Goal: Task Accomplishment & Management: Manage account settings

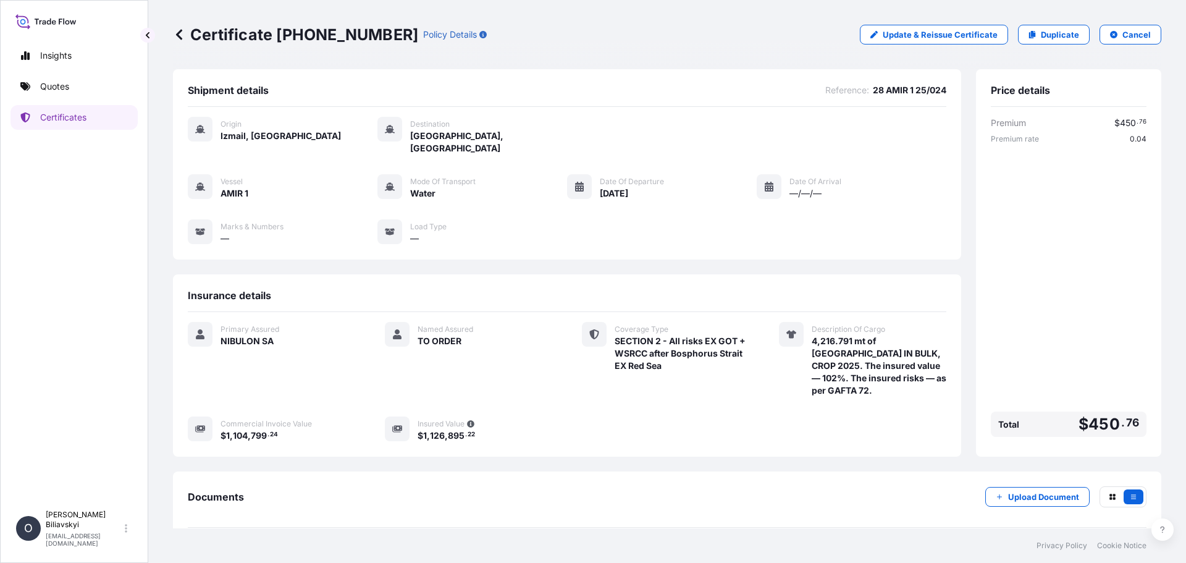
scroll to position [46, 0]
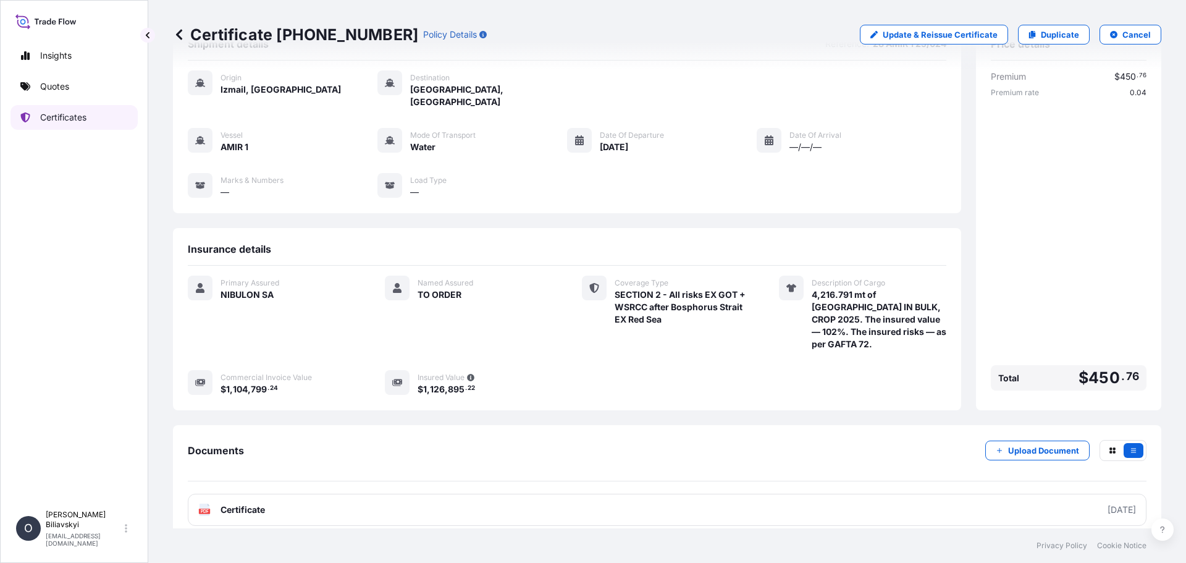
click at [49, 122] on p "Certificates" at bounding box center [63, 117] width 46 height 12
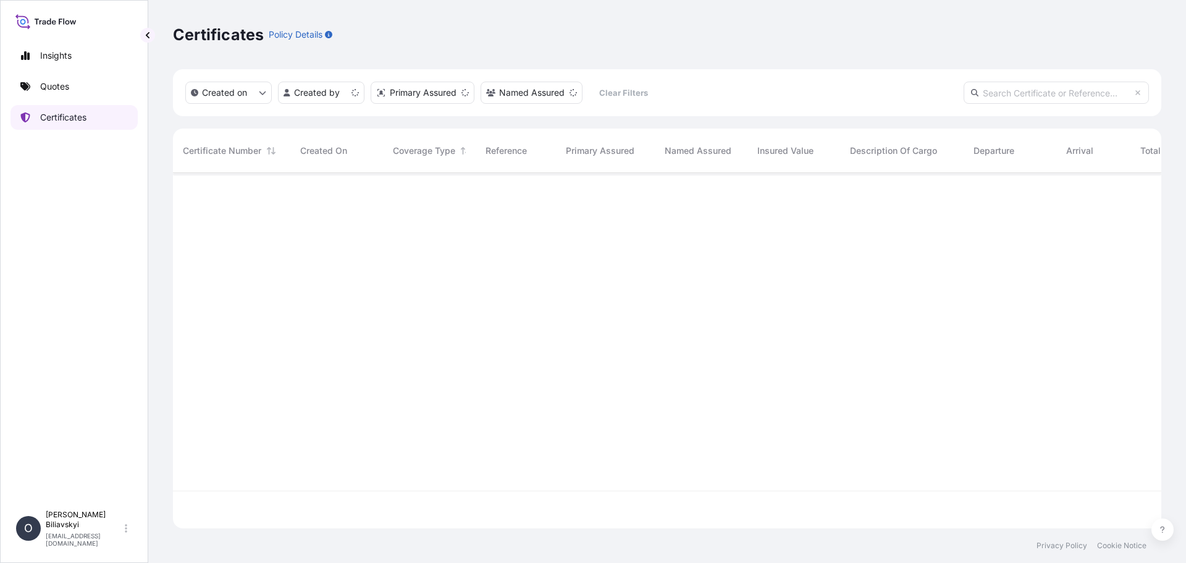
scroll to position [353, 979]
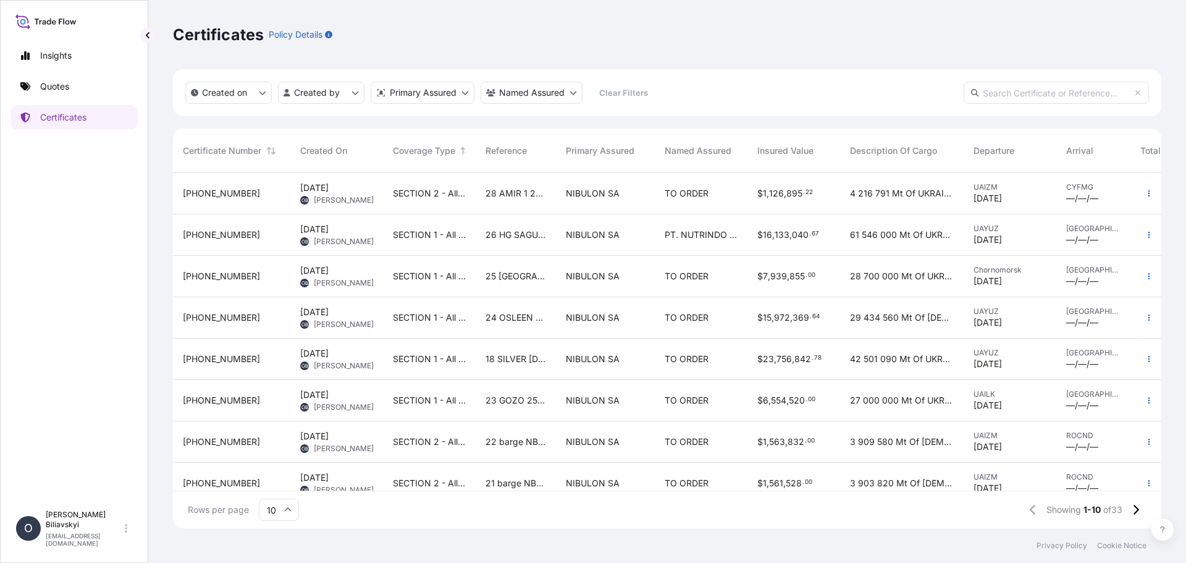
click at [511, 203] on div "28 AMIR 1 25/024" at bounding box center [516, 193] width 80 height 41
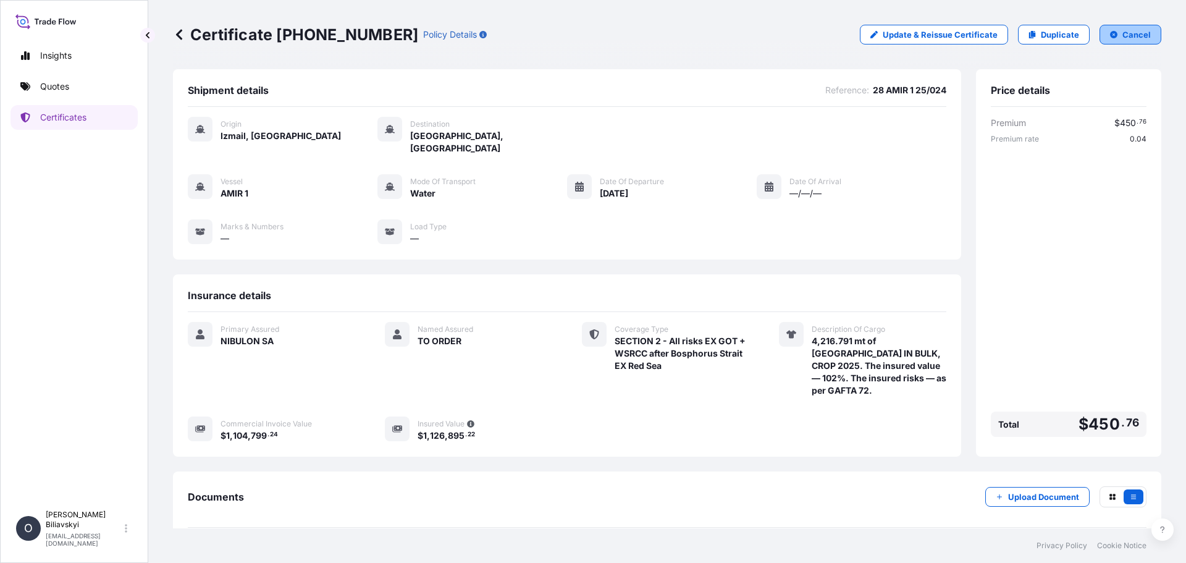
click at [1130, 31] on p "Cancel" at bounding box center [1137, 34] width 28 height 12
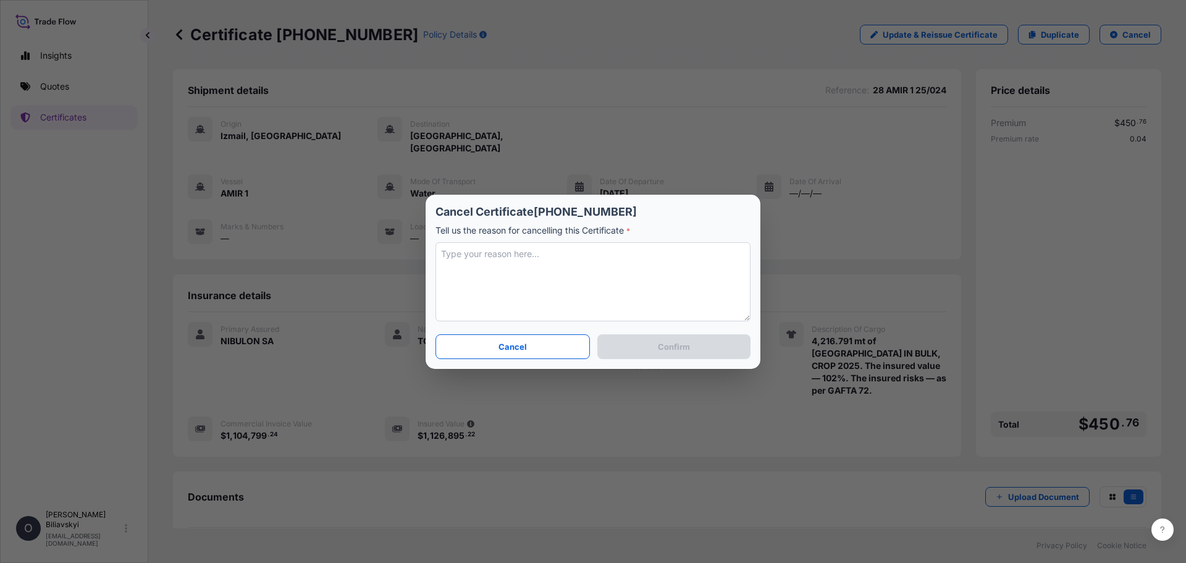
click at [570, 274] on textarea at bounding box center [593, 281] width 315 height 79
click at [486, 255] on textarea "Certificate to be divided into 5 parts" at bounding box center [593, 281] width 315 height 79
type textarea "Certificate has to be divided into 5 parts"
click at [672, 349] on p "Confirm" at bounding box center [674, 346] width 32 height 12
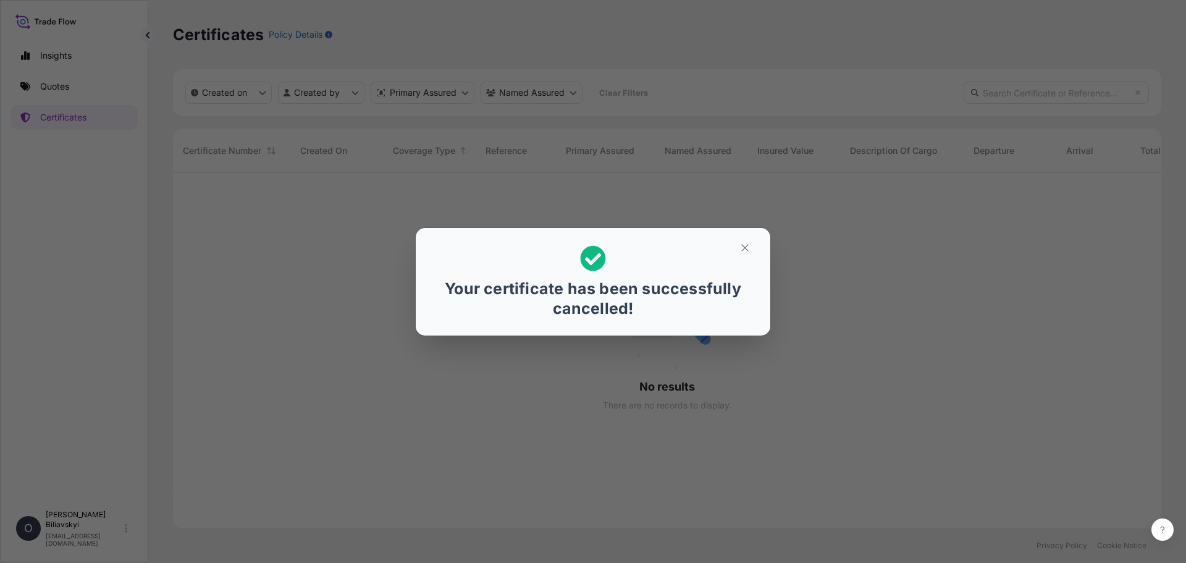
scroll to position [353, 979]
click at [751, 246] on button "button" at bounding box center [745, 248] width 31 height 20
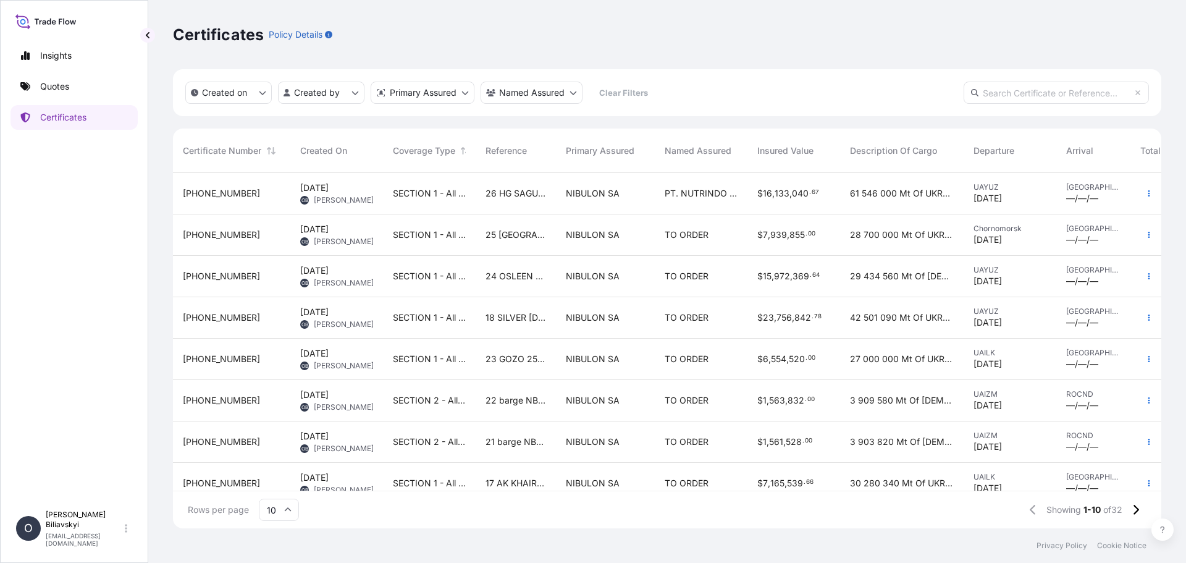
click at [515, 204] on div "26 HG SAGUNTO 25/020" at bounding box center [516, 193] width 80 height 41
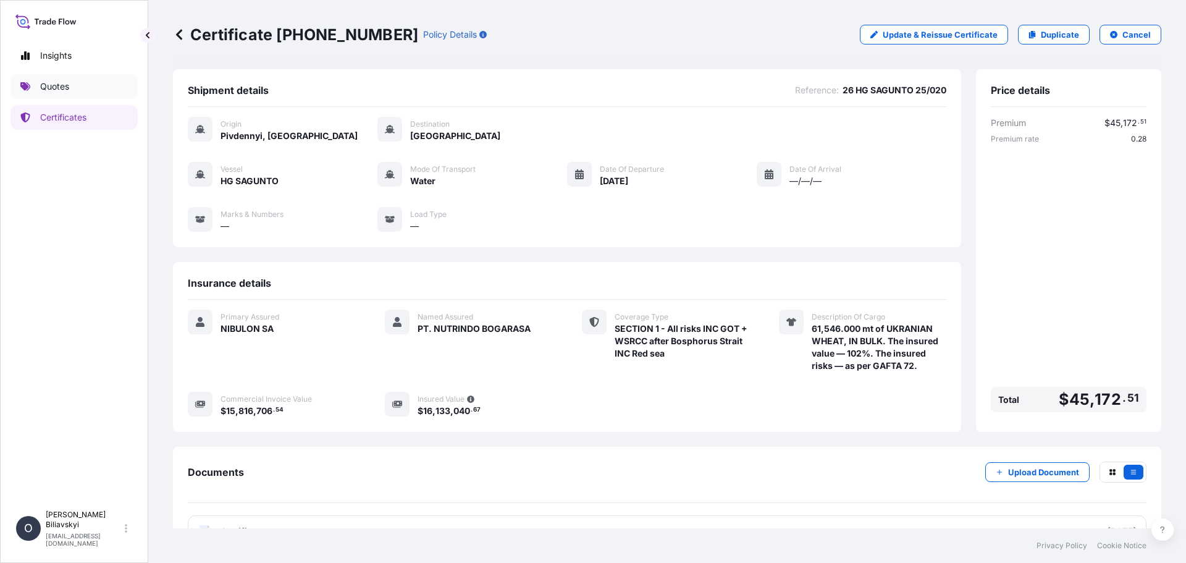
click at [64, 85] on p "Quotes" at bounding box center [54, 86] width 29 height 12
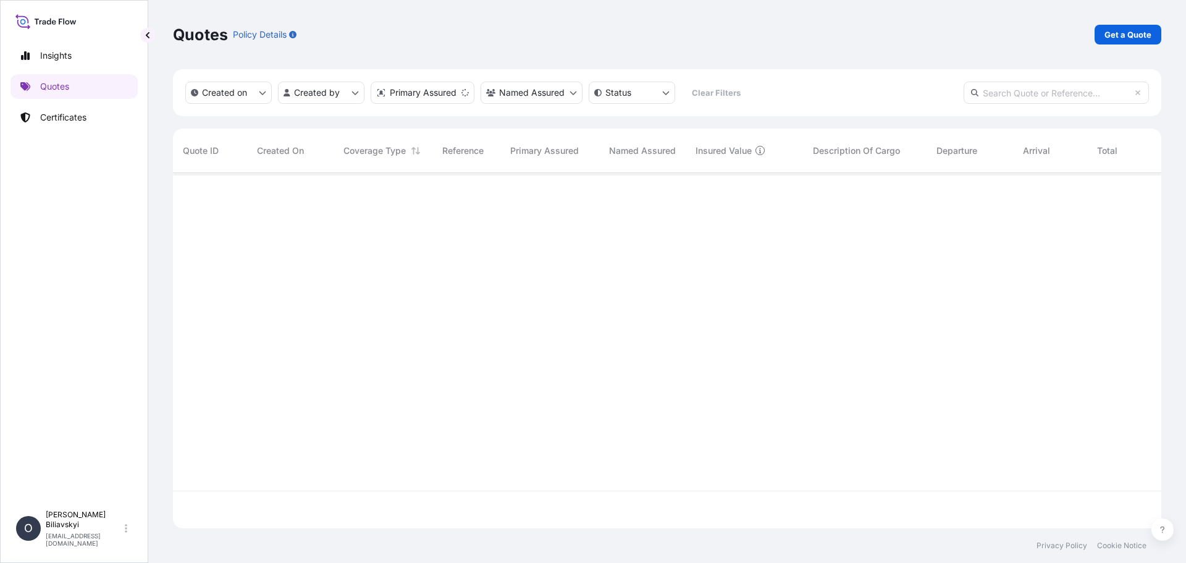
scroll to position [353, 979]
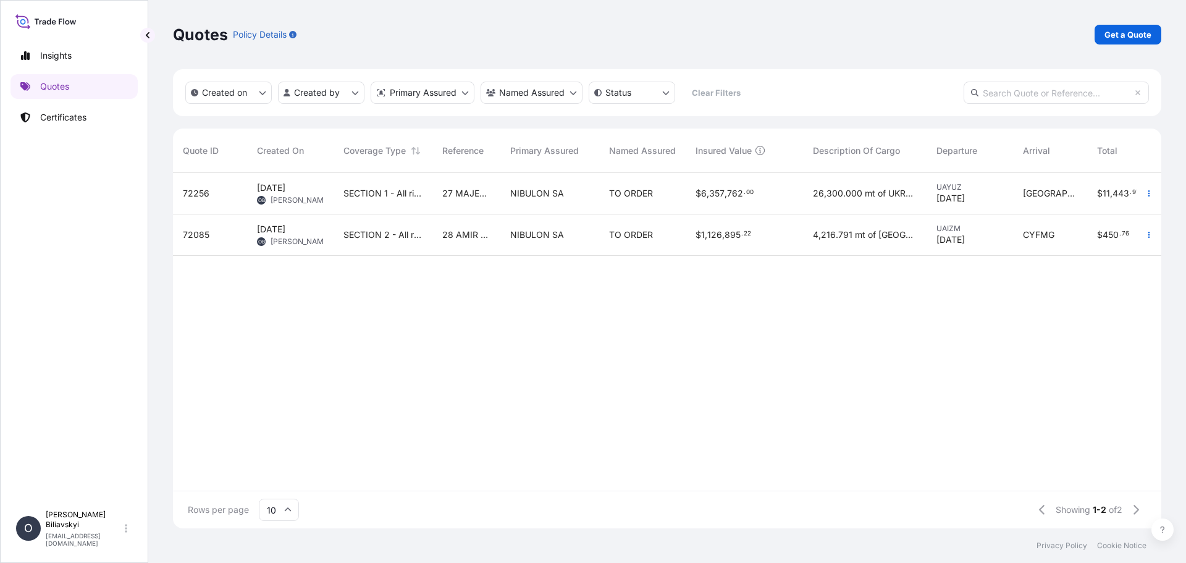
click at [414, 248] on div "SECTION 2 - All risks EX GOT + WSRCC after Bosphorus Strait EX Red Sea" at bounding box center [383, 234] width 99 height 41
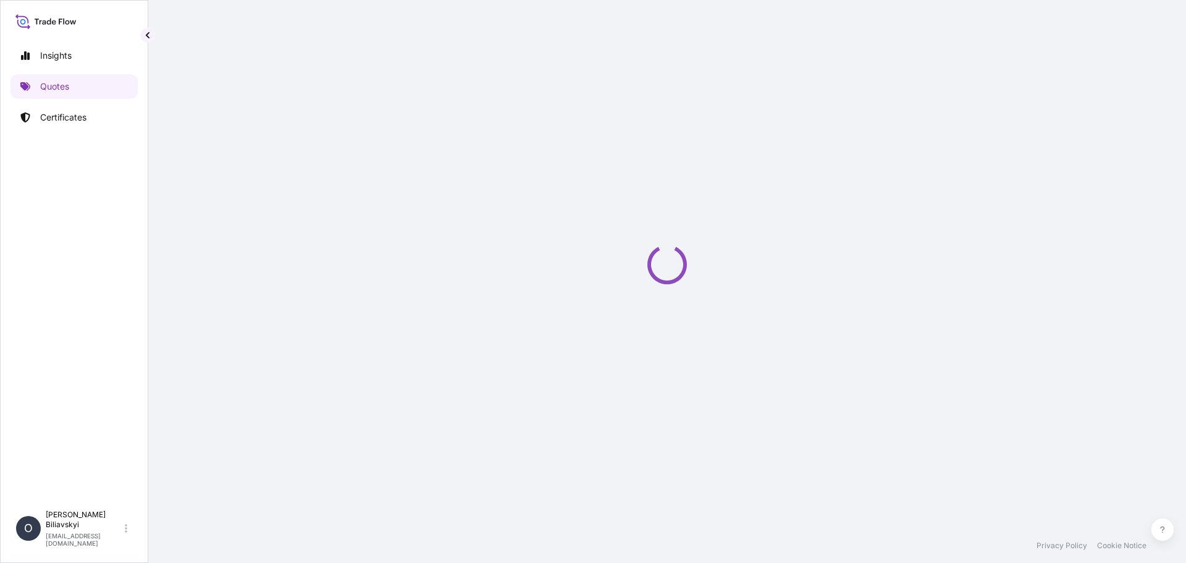
select select "Water"
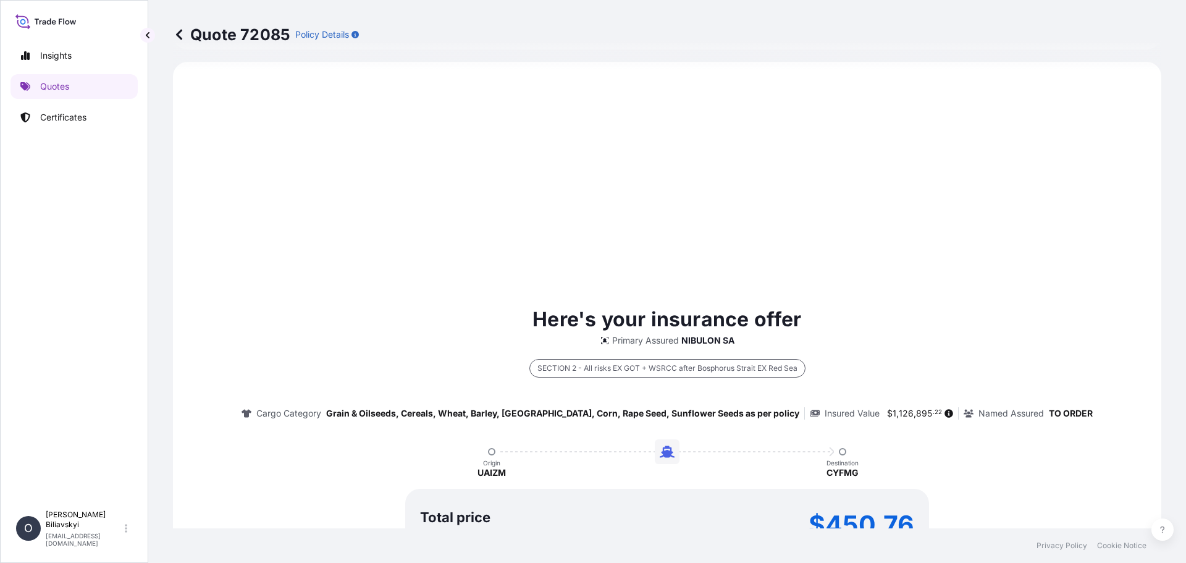
select select "31538"
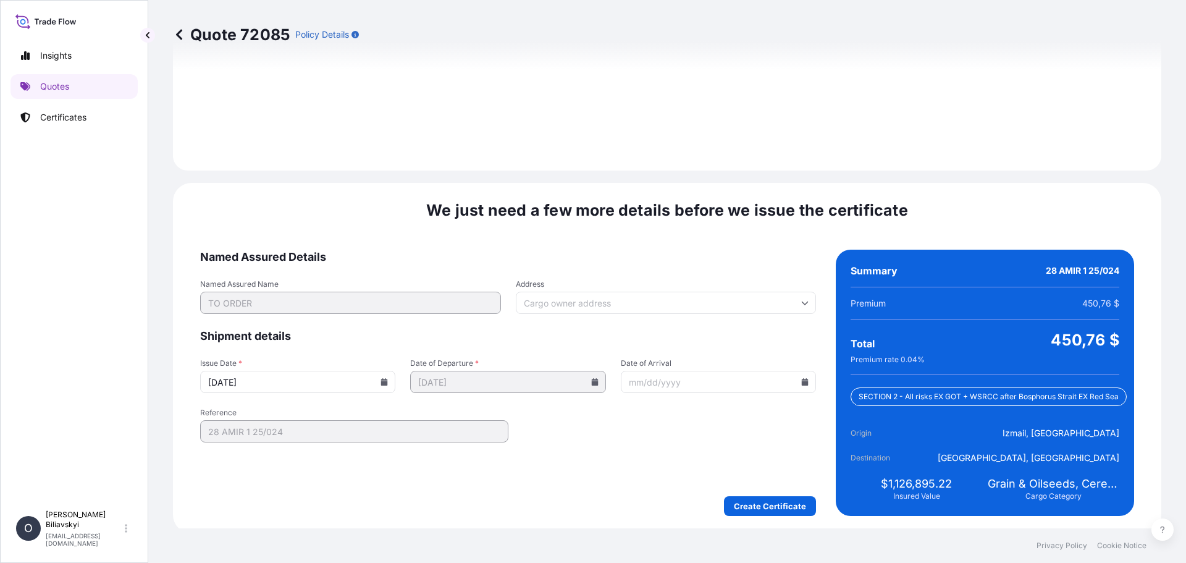
scroll to position [1520, 0]
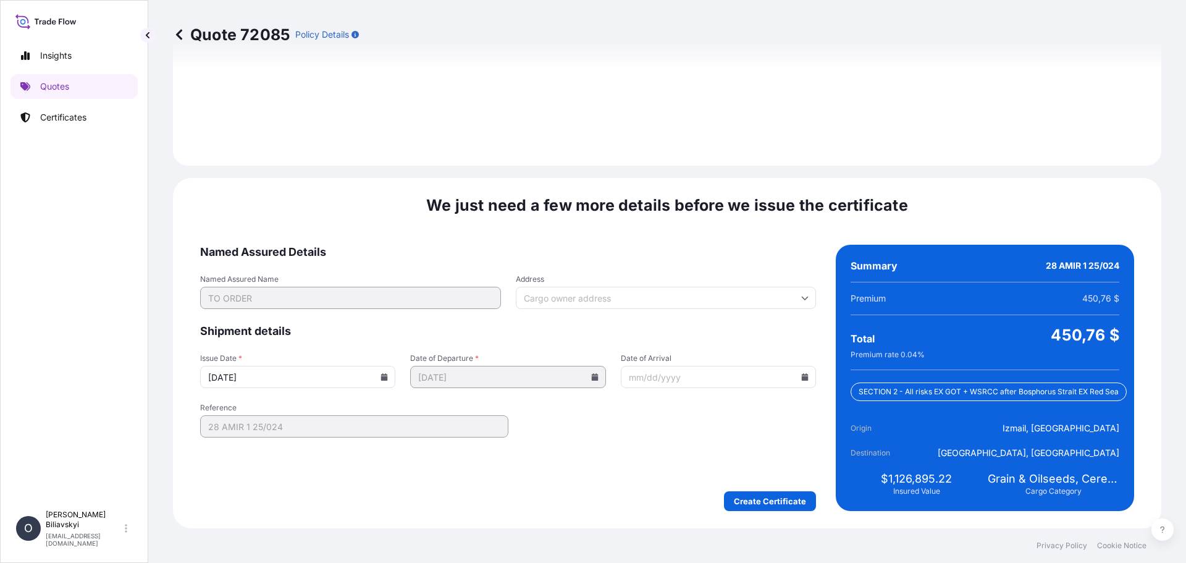
click at [384, 374] on icon at bounding box center [384, 376] width 7 height 7
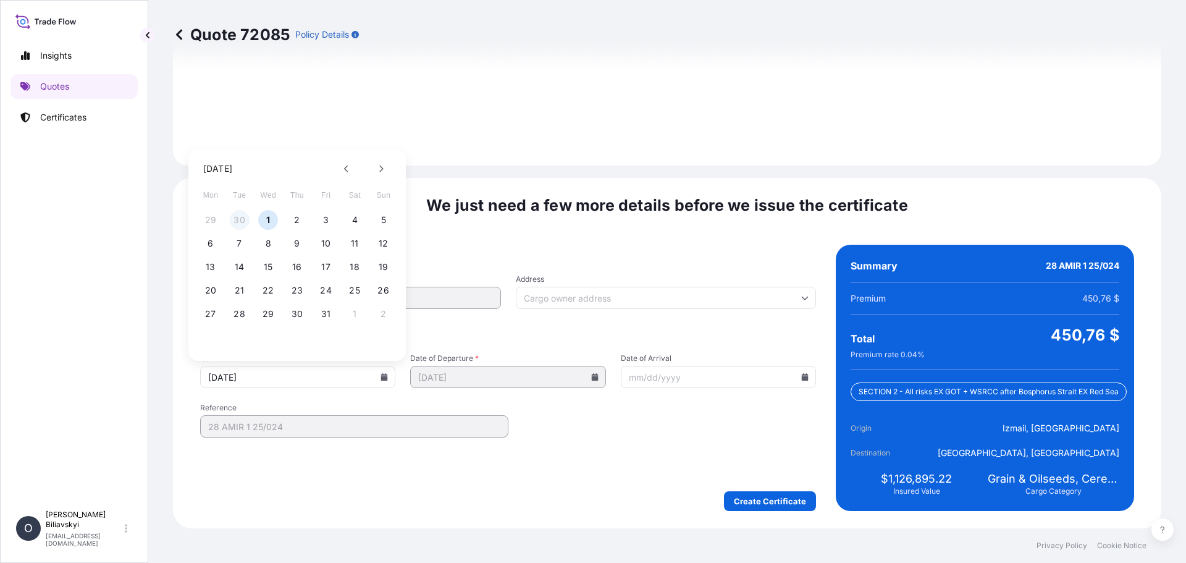
click at [240, 222] on button "30" at bounding box center [240, 220] width 20 height 20
type input "[DATE]"
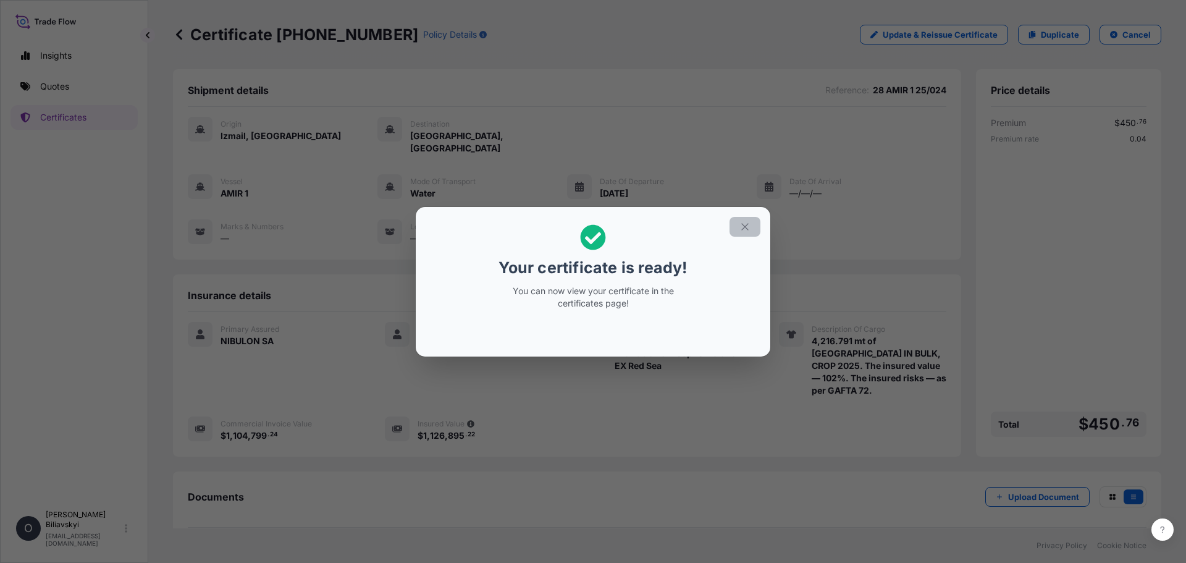
click at [744, 222] on icon "button" at bounding box center [745, 226] width 11 height 11
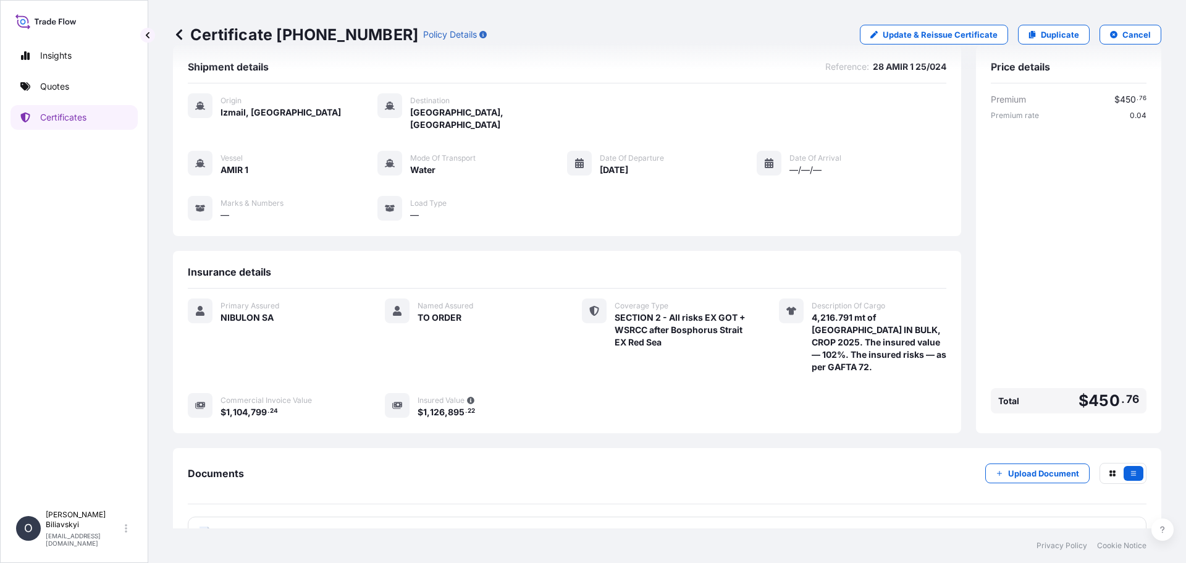
scroll to position [46, 0]
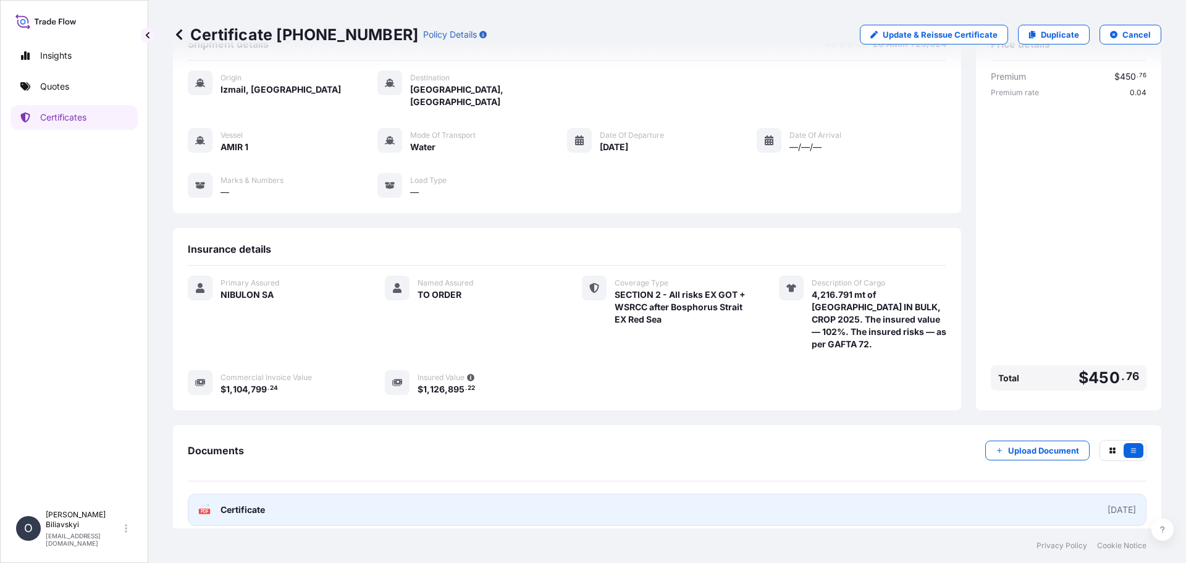
click at [443, 496] on link "PDF Certificate [DATE]" at bounding box center [667, 510] width 959 height 32
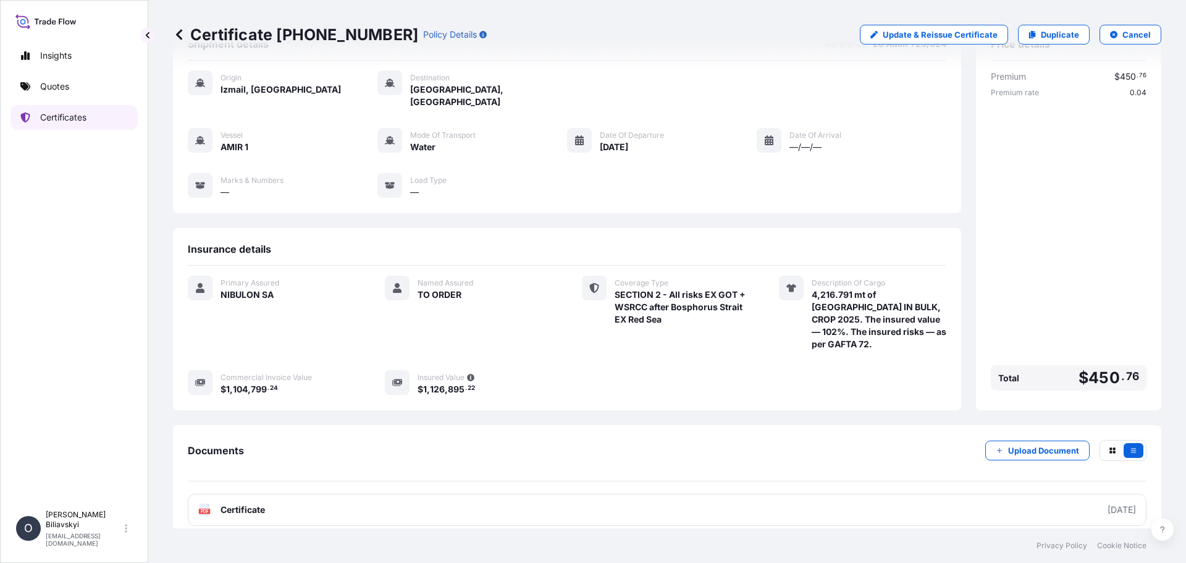
click at [39, 118] on link "Certificates" at bounding box center [74, 117] width 127 height 25
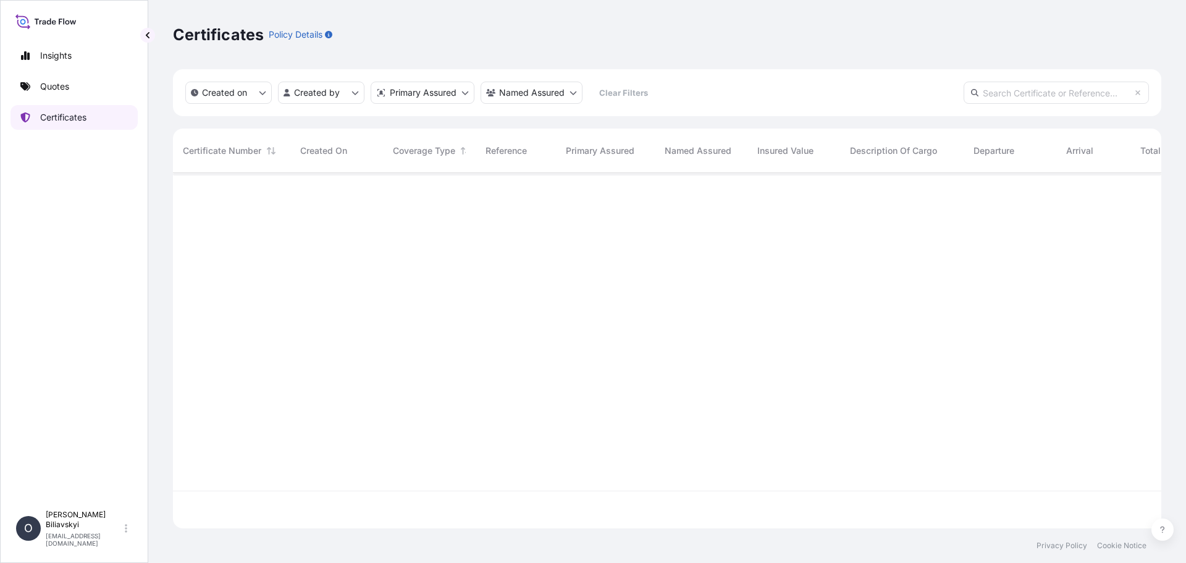
scroll to position [353, 979]
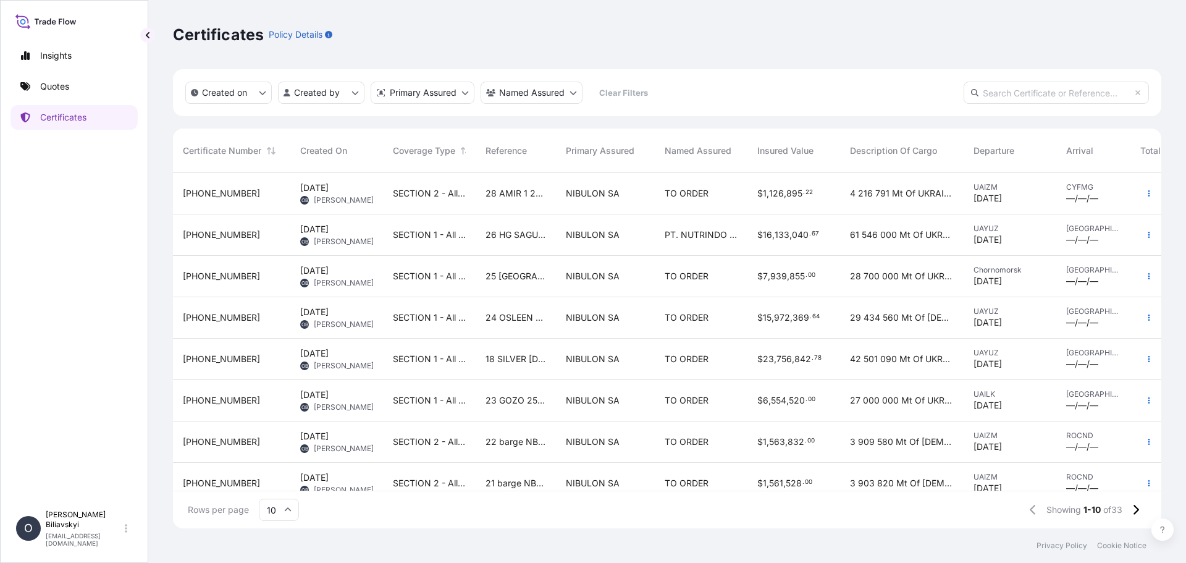
click at [530, 237] on span "26 HG SAGUNTO 25/020" at bounding box center [516, 235] width 61 height 12
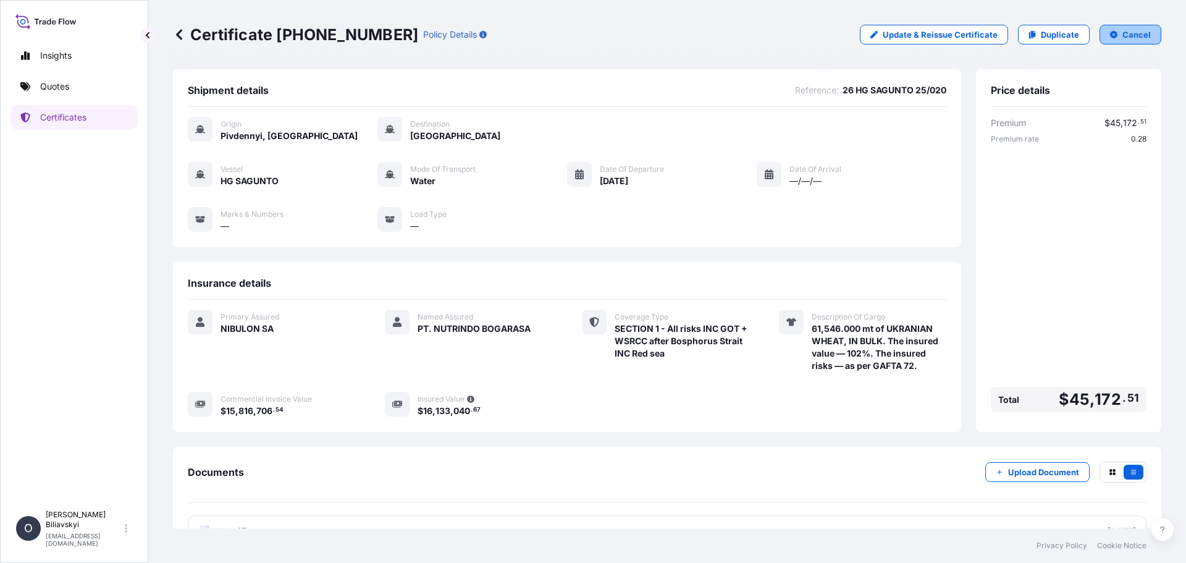
click at [1125, 35] on p "Cancel" at bounding box center [1137, 34] width 28 height 12
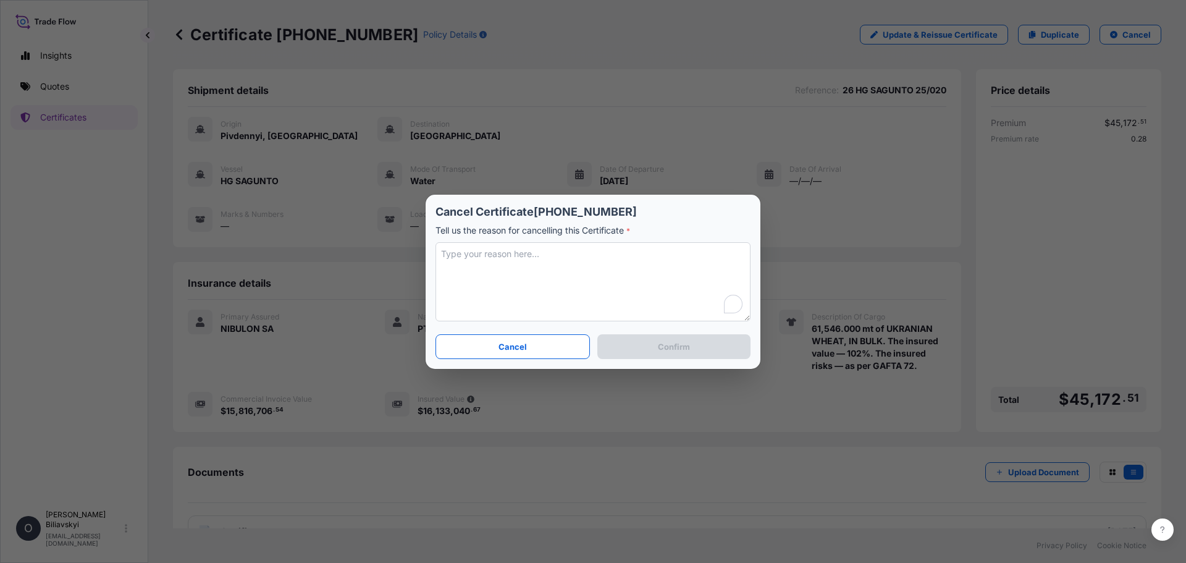
click at [496, 269] on textarea "To enrich screen reader interactions, please activate Accessibility in Grammarl…" at bounding box center [593, 281] width 315 height 79
type textarea "Certificate to be divided into 5 parts."
click at [701, 351] on button "Confirm" at bounding box center [674, 346] width 153 height 25
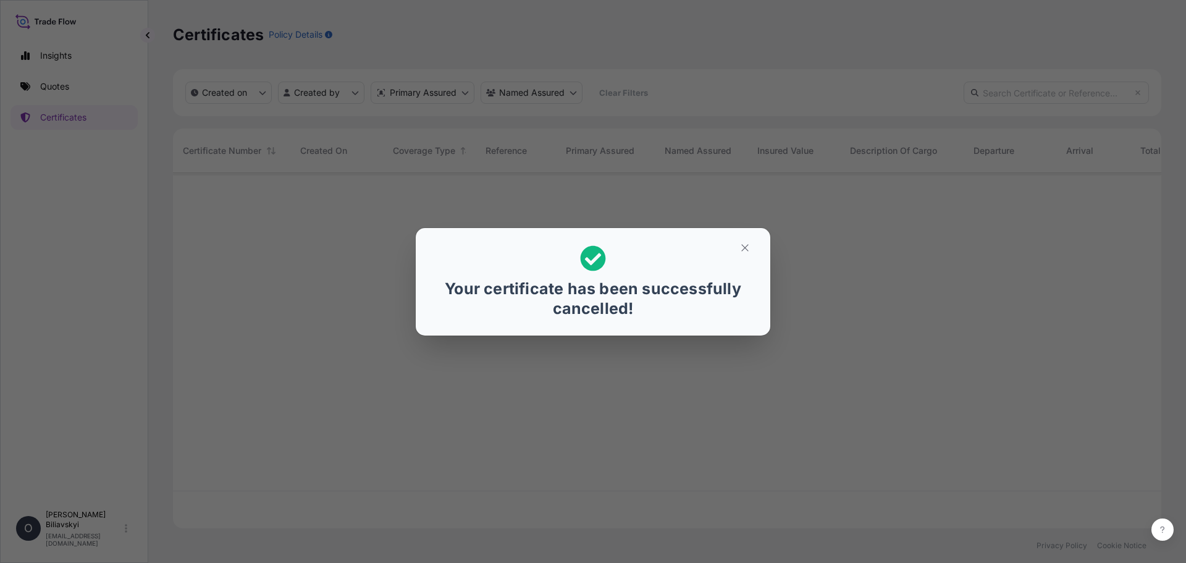
scroll to position [353, 979]
click at [746, 239] on button "button" at bounding box center [745, 248] width 31 height 20
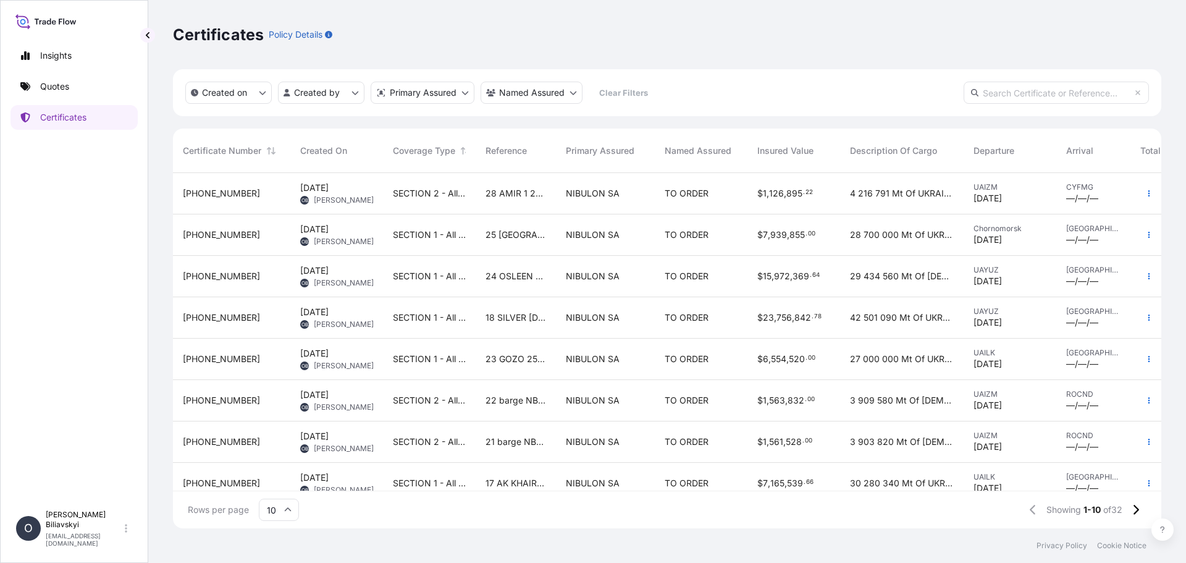
click at [40, 90] on p "Quotes" at bounding box center [54, 86] width 29 height 12
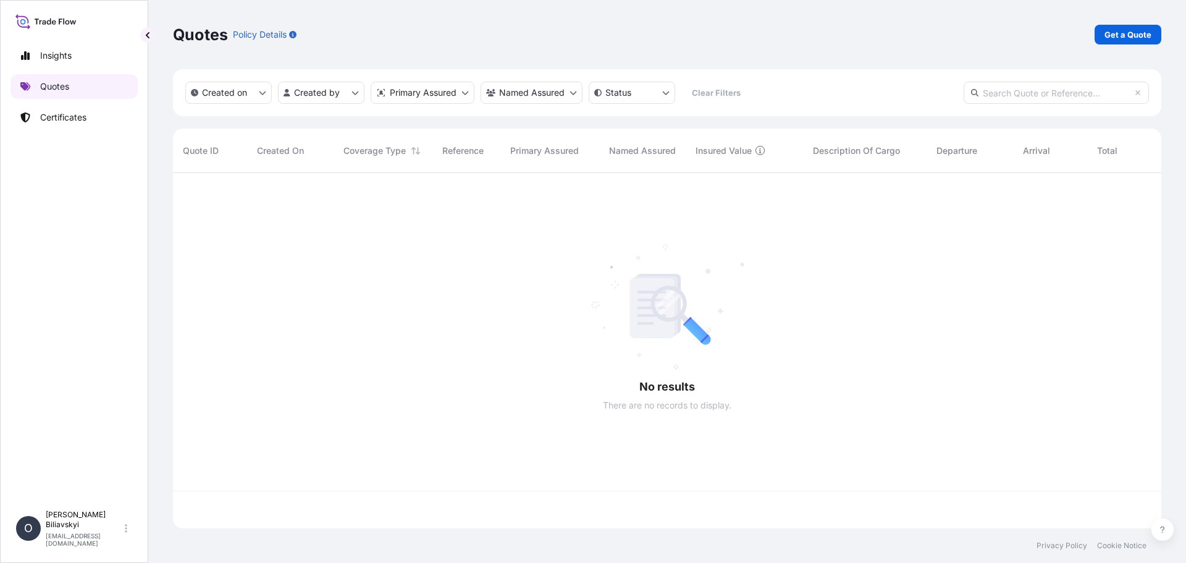
scroll to position [353, 979]
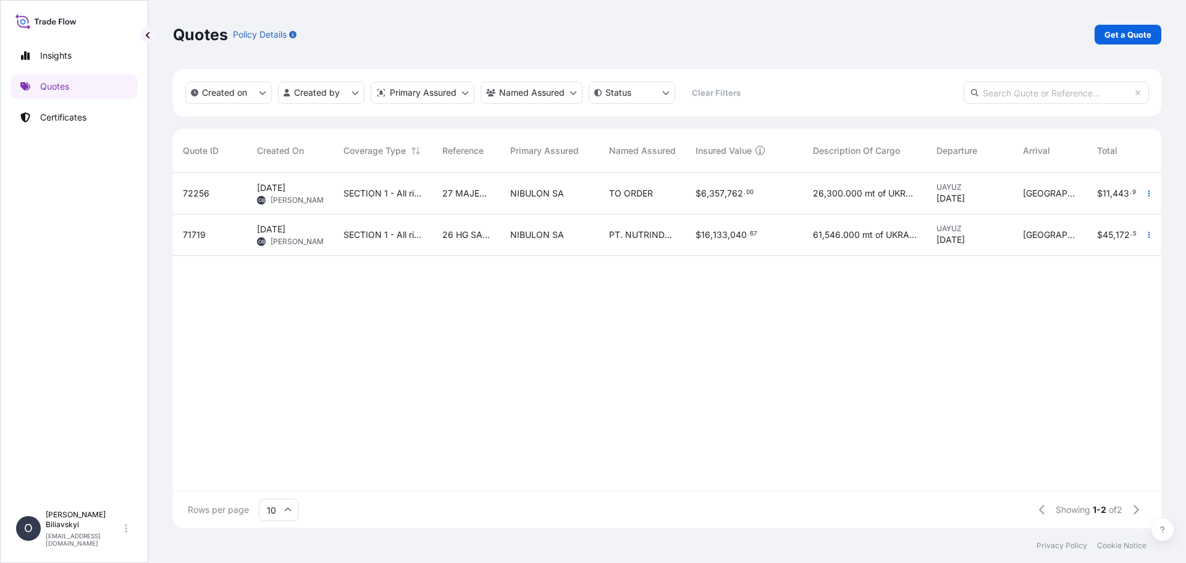
click at [491, 225] on div "26 HG SAGUNTO 25/020" at bounding box center [467, 234] width 68 height 41
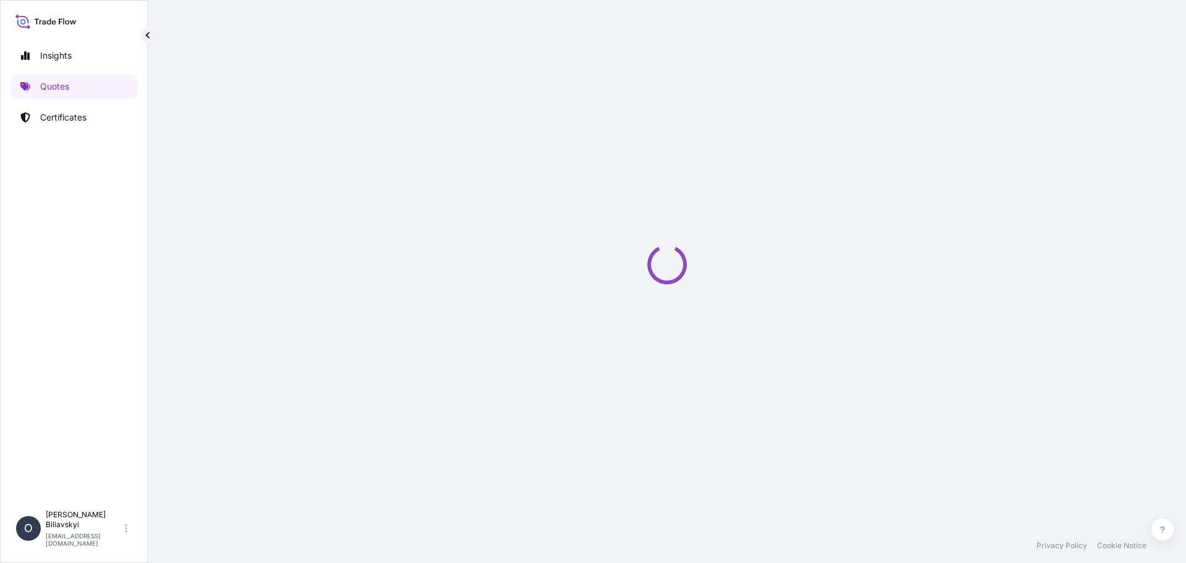
select select "Water"
select select "31538"
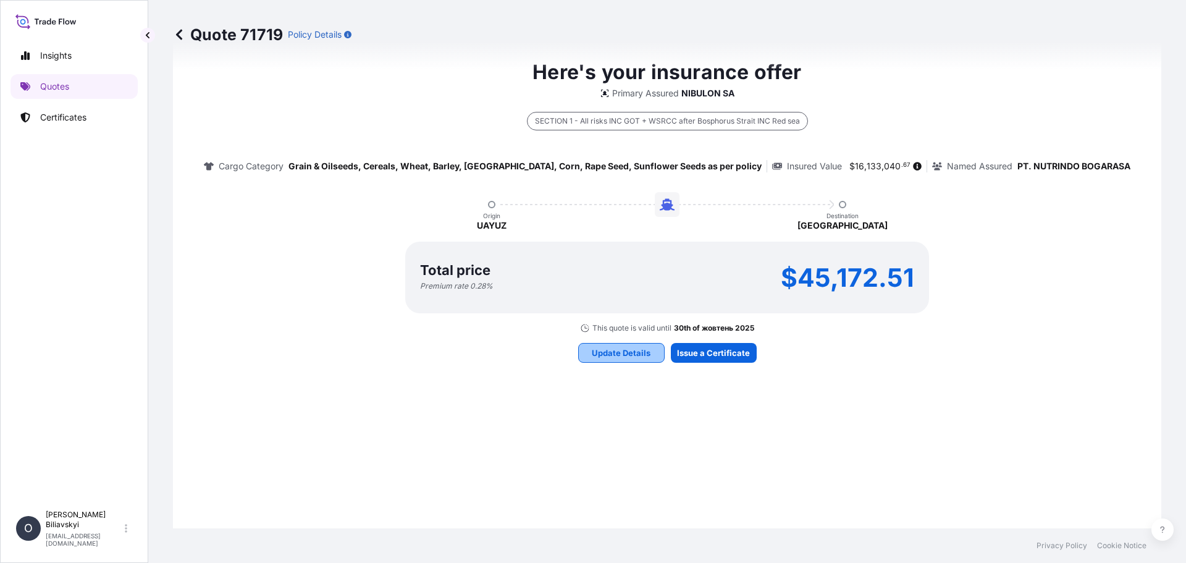
click at [606, 354] on p "Update Details" at bounding box center [621, 353] width 59 height 12
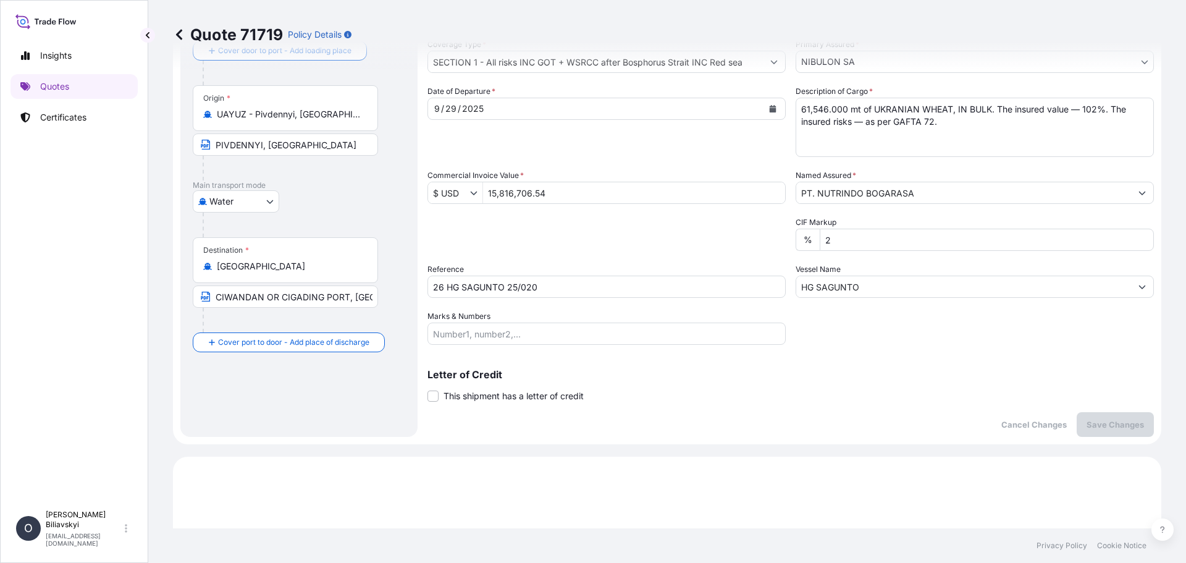
scroll to position [20, 0]
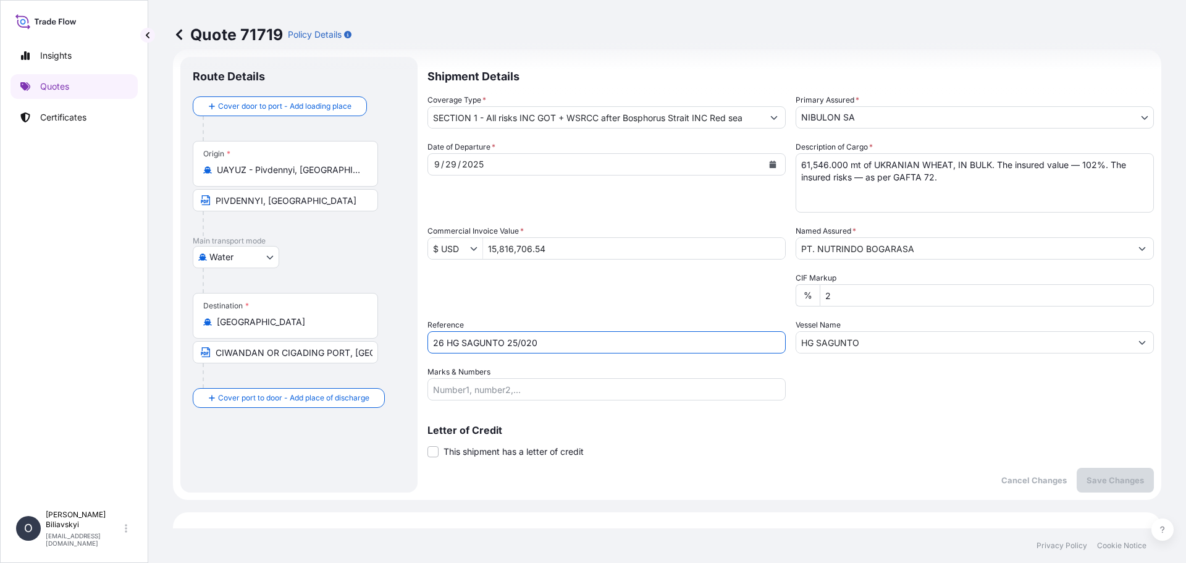
drag, startPoint x: 577, startPoint y: 342, endPoint x: 273, endPoint y: 326, distance: 304.4
click at [276, 326] on form "Route Details Cover door to port - Add loading place Place of loading Road / [G…" at bounding box center [667, 274] width 989 height 450
paste input "-1"
type input "26 HG SAGUNTO 25/020-1"
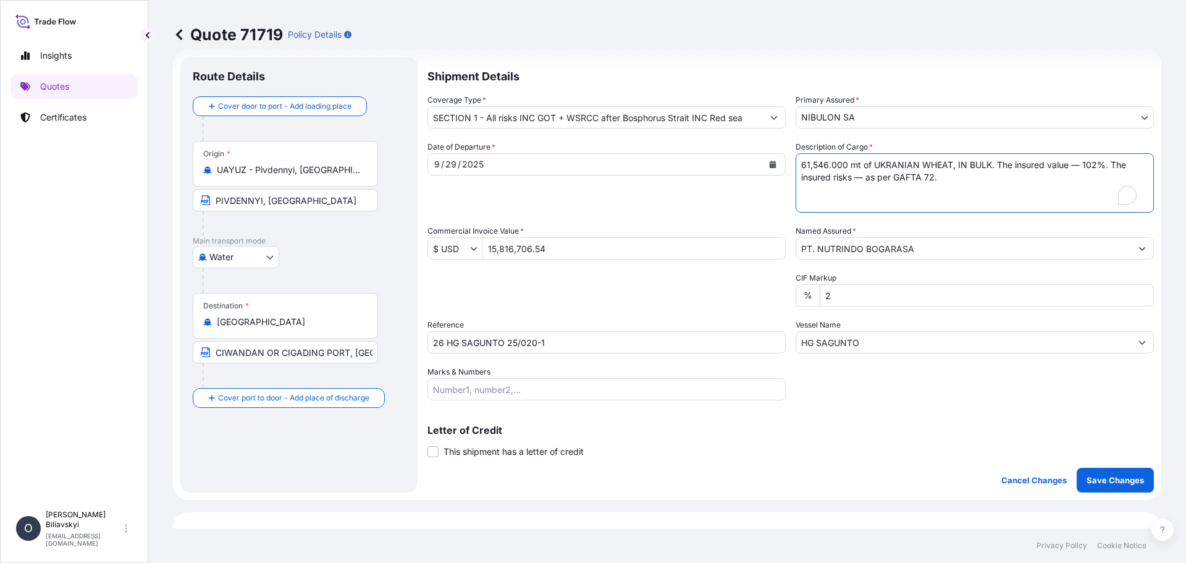
drag, startPoint x: 970, startPoint y: 180, endPoint x: 591, endPoint y: 128, distance: 382.4
click at [598, 129] on div "Shipment Details Coverage Type * SECTION 1 - All risks INC GOT + WSRCC after Bo…" at bounding box center [791, 275] width 727 height 436
paste textarea "9,926.892 mt of UKRANIAN WHEAT, IN BULK. The insured value — 102%. The insured …"
type textarea "9,926.892 mt of UKRANIAN WHEAT, IN BULK. The insured value — 102%. The insured …"
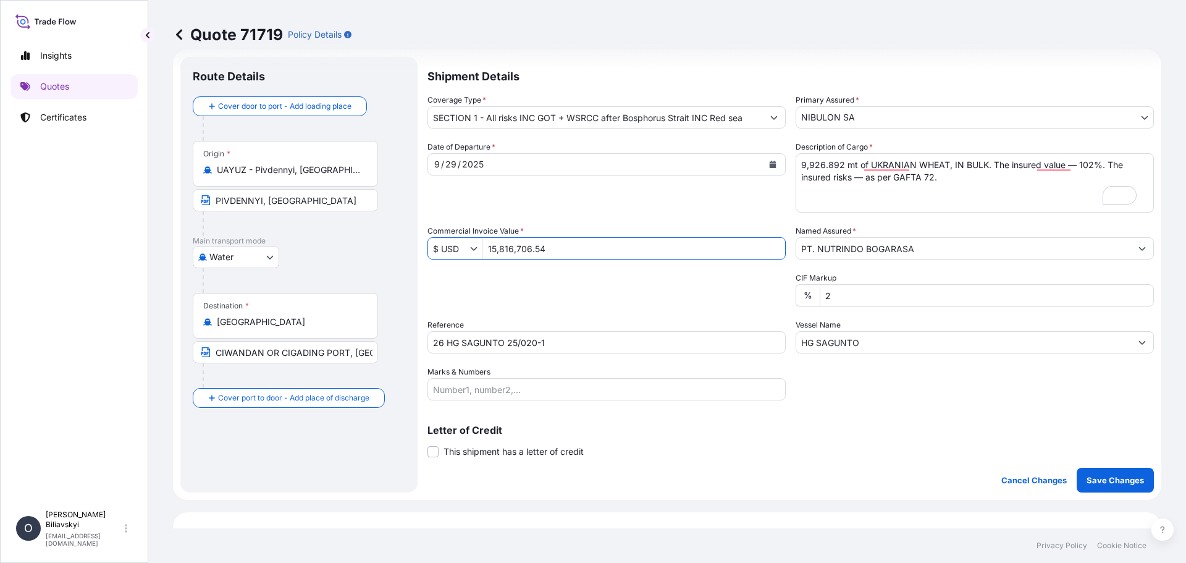
drag, startPoint x: 569, startPoint y: 244, endPoint x: 436, endPoint y: 245, distance: 132.9
click at [436, 245] on div "$ USD 15,816,706.54" at bounding box center [607, 248] width 358 height 22
paste input "2,551,111.98"
type input "2,551,111.98"
click at [1102, 480] on p "Save Changes" at bounding box center [1115, 480] width 57 height 12
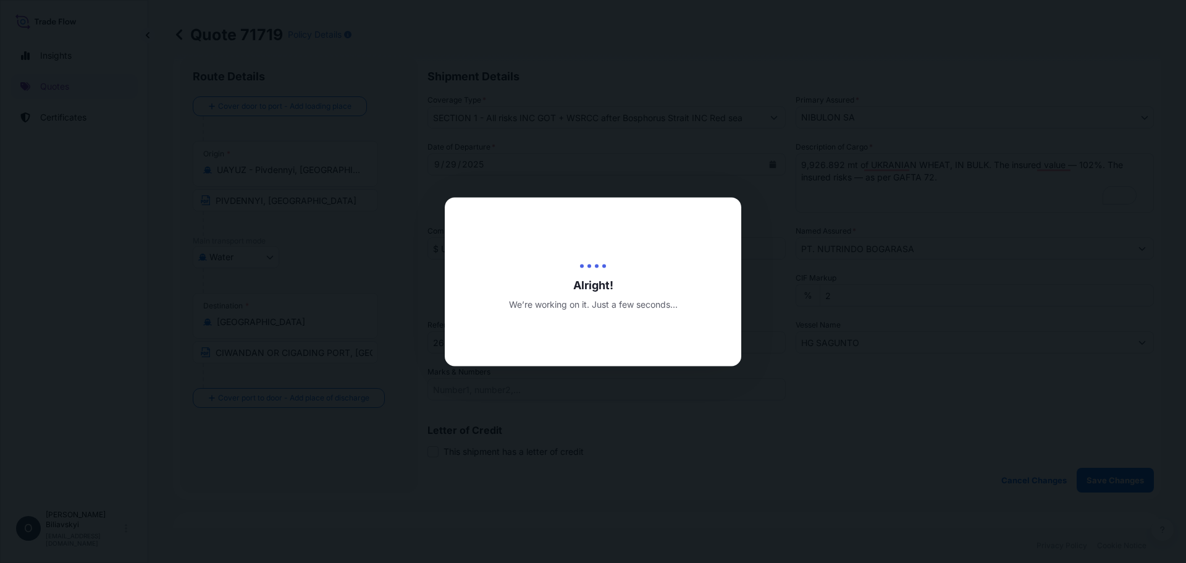
type input "[DATE]"
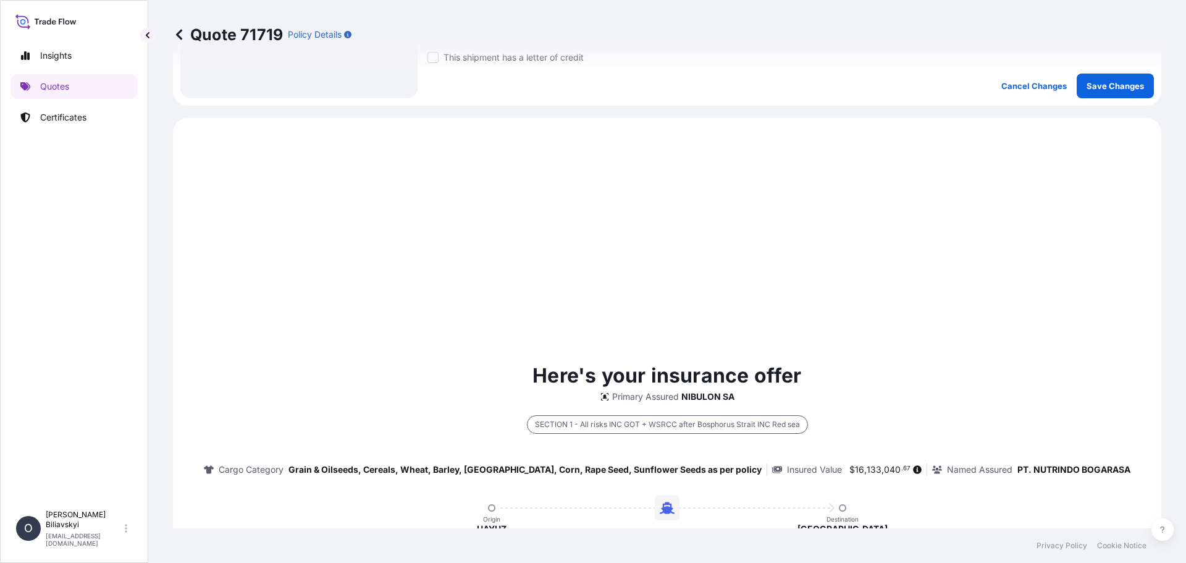
scroll to position [0, 0]
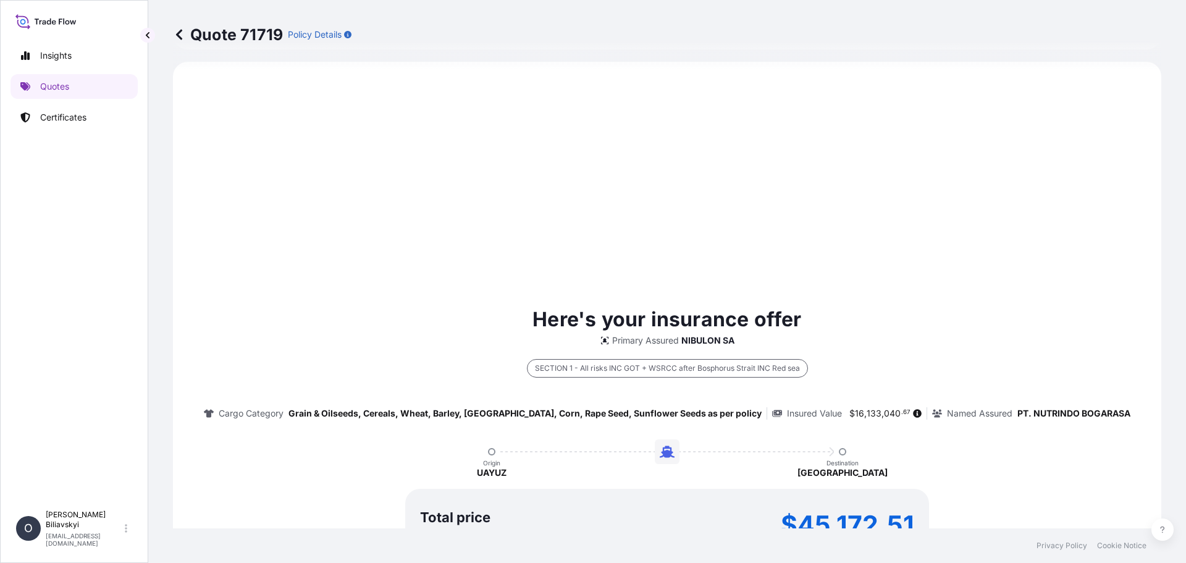
select select "Water"
select select "31538"
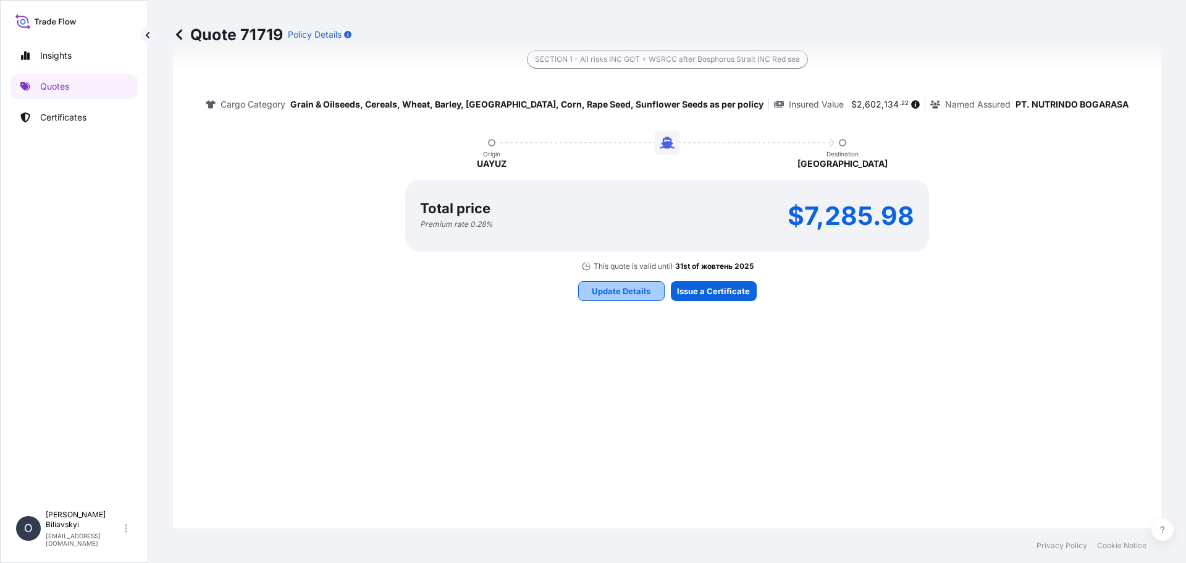
click at [605, 292] on p "Update Details" at bounding box center [621, 291] width 59 height 12
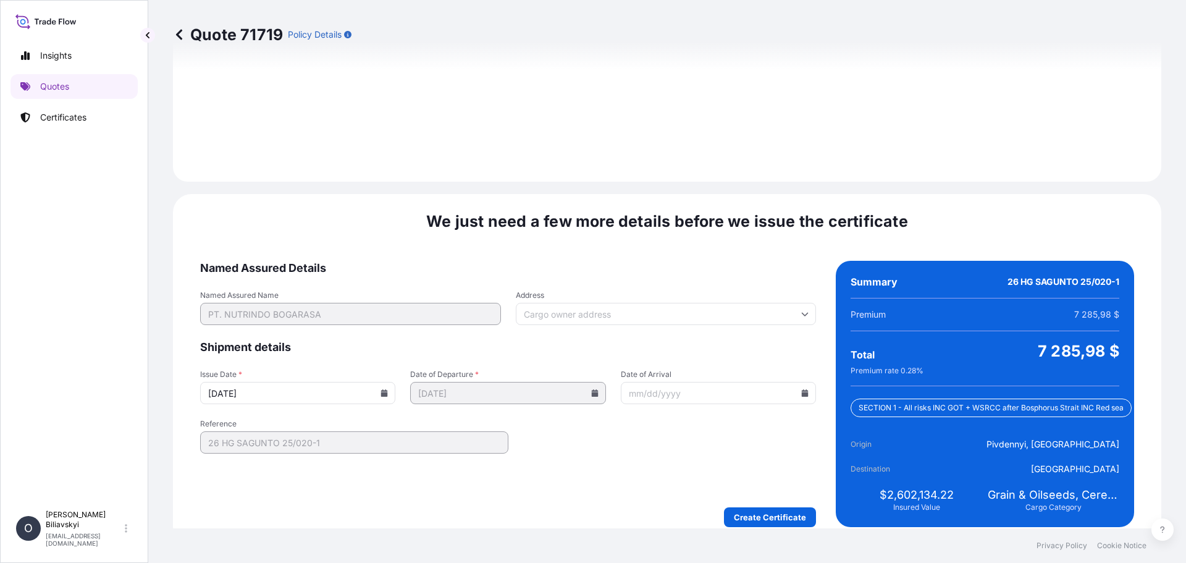
scroll to position [1520, 0]
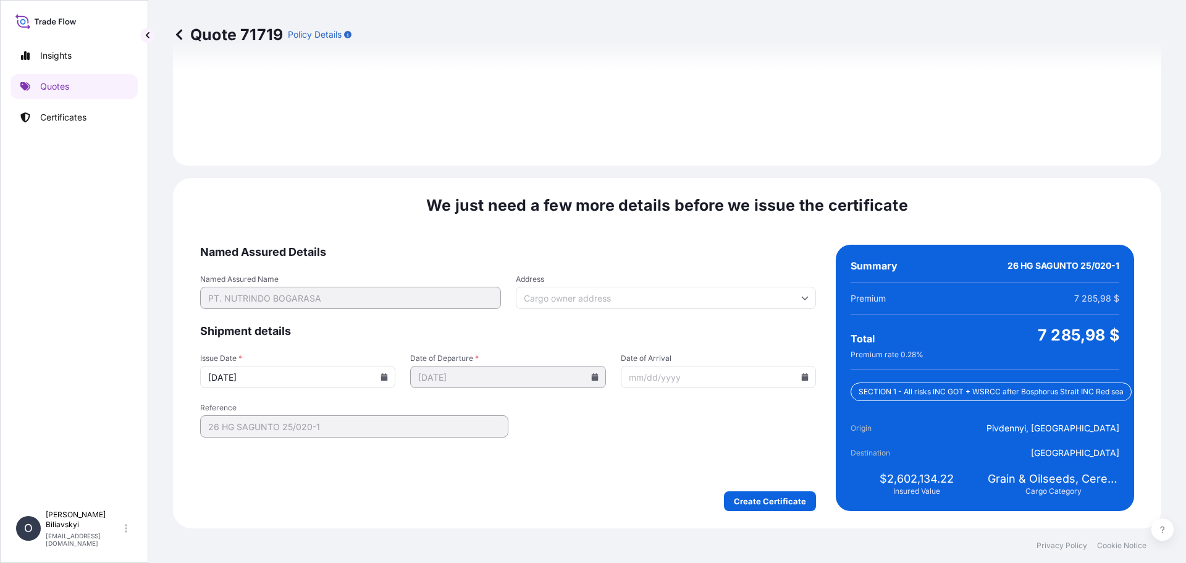
click at [378, 373] on input "[DATE]" at bounding box center [297, 377] width 195 height 22
click at [383, 381] on input "[DATE]" at bounding box center [297, 377] width 195 height 22
click at [381, 375] on icon at bounding box center [384, 376] width 7 height 7
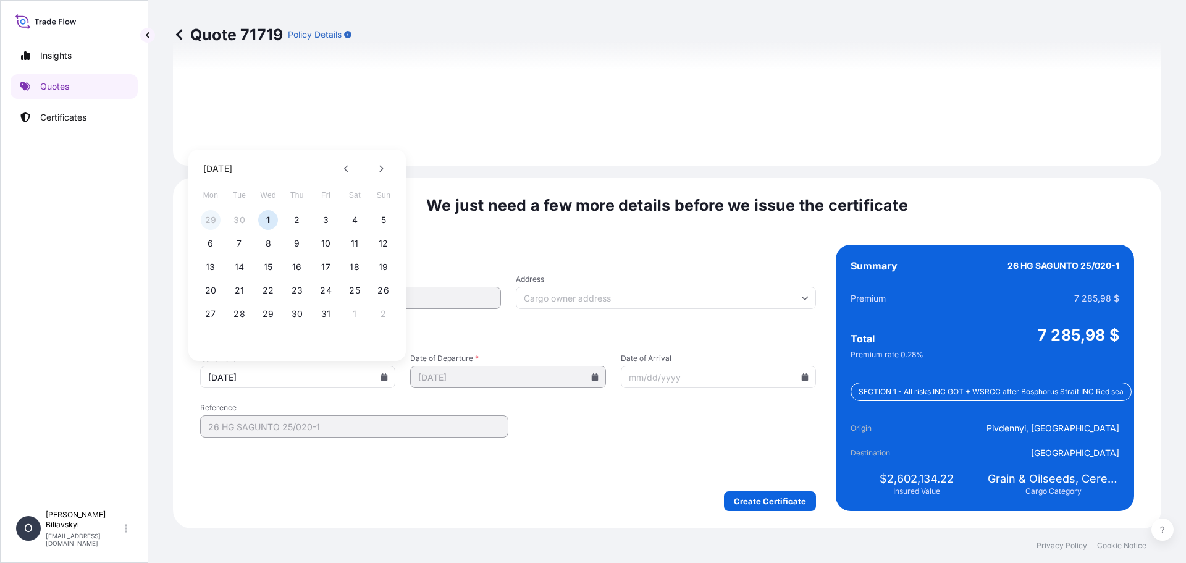
click at [213, 219] on button "29" at bounding box center [211, 220] width 20 height 20
type input "[DATE]"
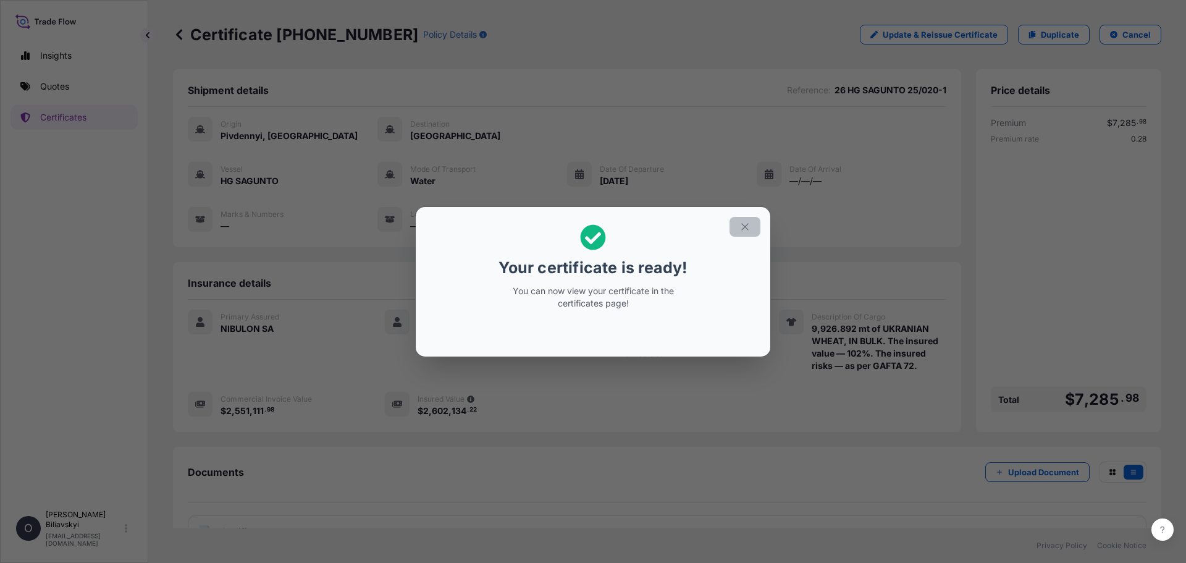
click at [740, 229] on icon "button" at bounding box center [745, 226] width 11 height 11
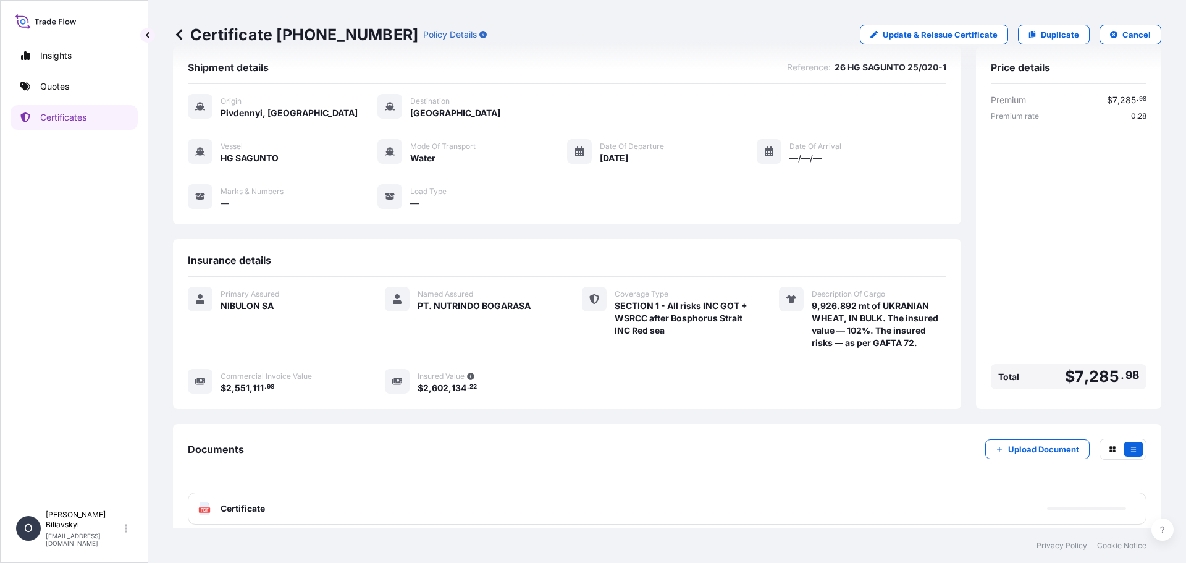
scroll to position [34, 0]
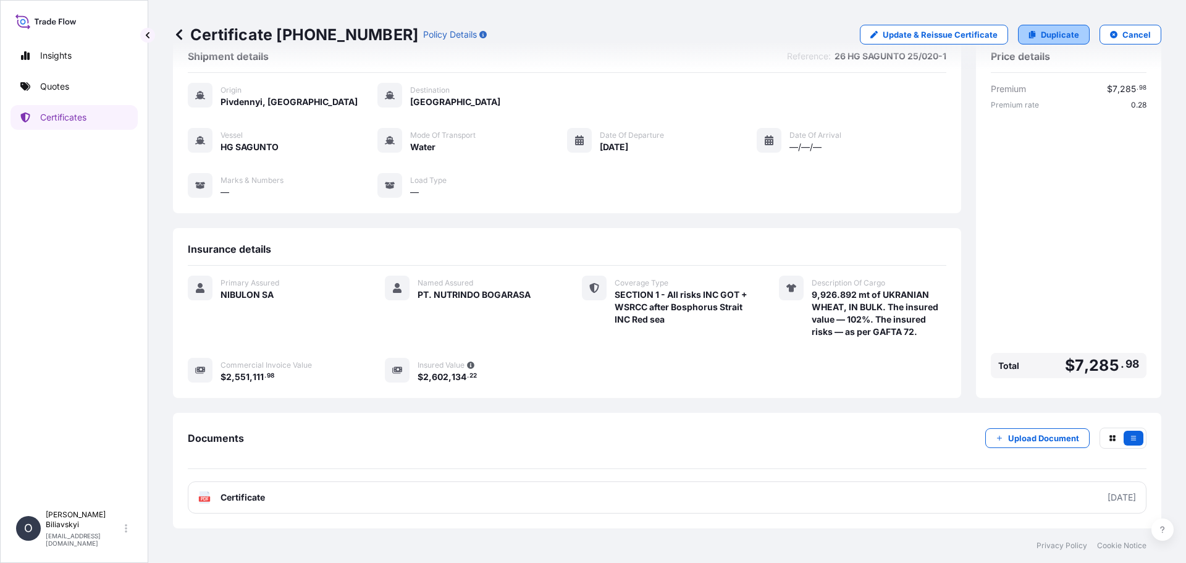
click at [1062, 34] on p "Duplicate" at bounding box center [1060, 34] width 38 height 12
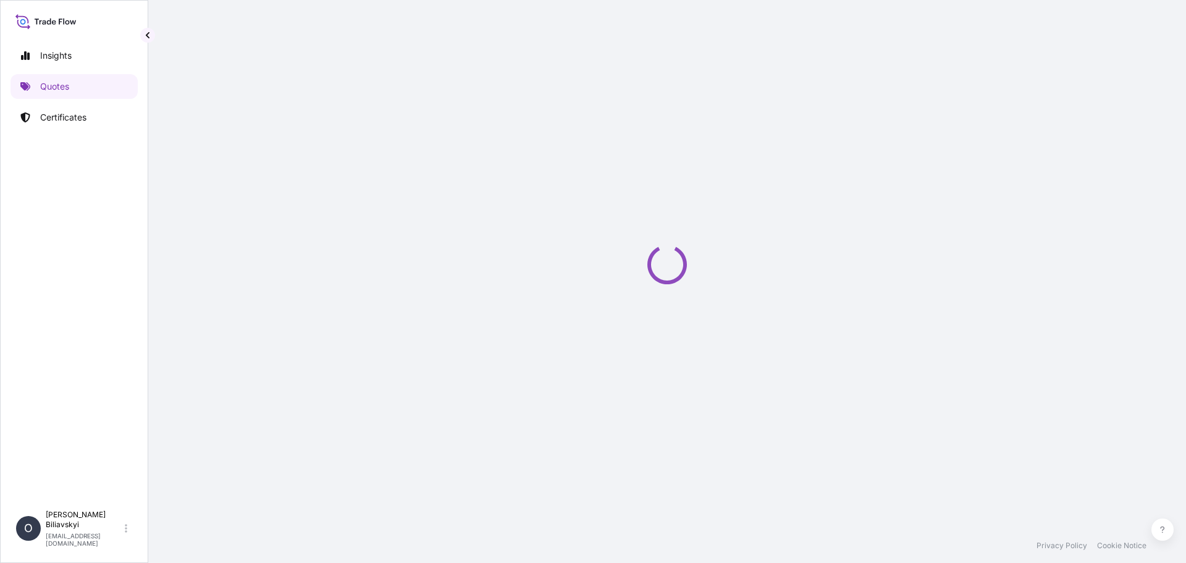
select select "Water"
select select "31538"
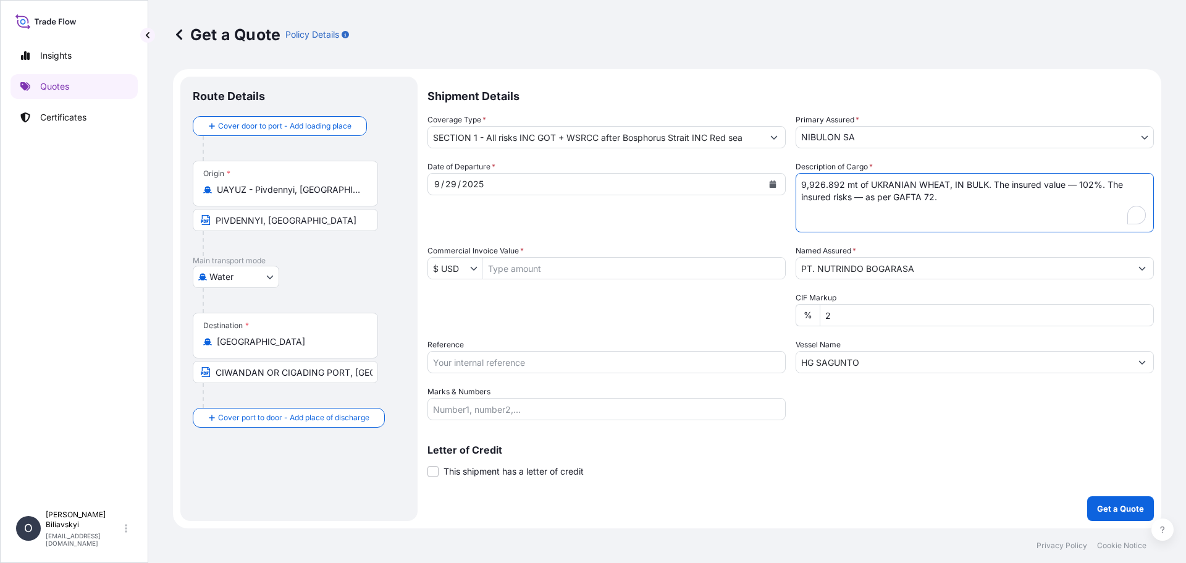
drag, startPoint x: 962, startPoint y: 201, endPoint x: 569, endPoint y: 174, distance: 393.3
click at [569, 174] on div "Date of Departure * [DATE] Cargo Category * Grain & Oilseeds, Cereals, Wheat, B…" at bounding box center [791, 291] width 727 height 260
paste textarea "18,214.798 mt of UKRANIAN WHEAT, IN BULK. The insured value — 102%. The insured…"
type textarea "18,214.798 mt of UKRANIAN WHEAT, IN BULK. The insured value — 102%. The insured…"
click at [572, 273] on input "Commercial Invoice Value *" at bounding box center [634, 268] width 302 height 22
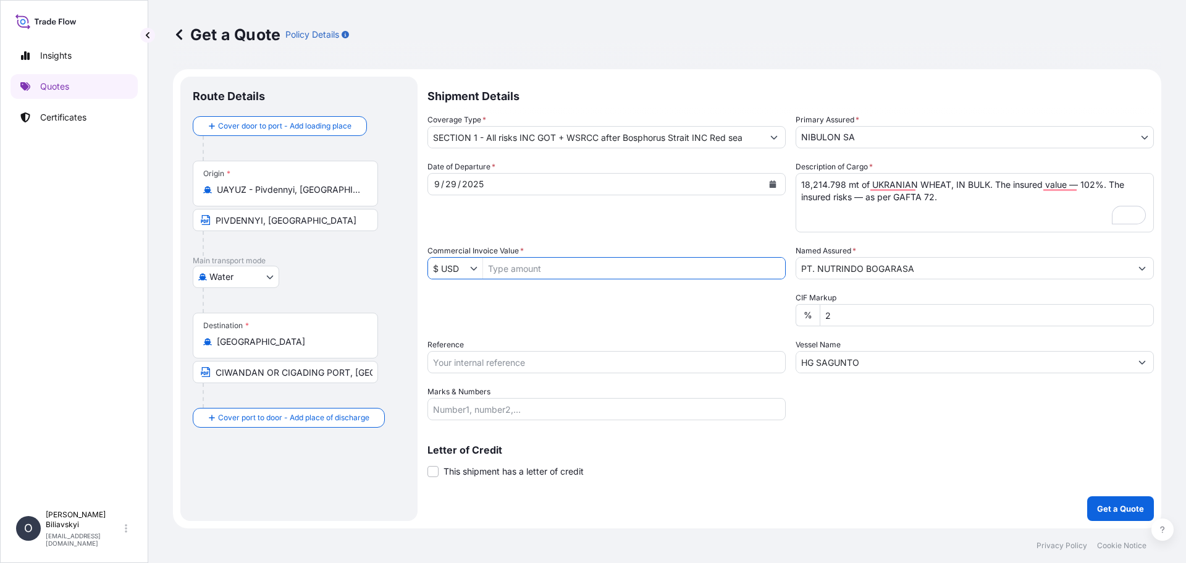
paste input "4,681,020.94"
type input "4,681,020.94"
click at [566, 366] on input "Reference" at bounding box center [607, 362] width 358 height 22
paste input "26 HG SAGUNTO 25/020-2"
type input "26 HG SAGUNTO 25/020-2"
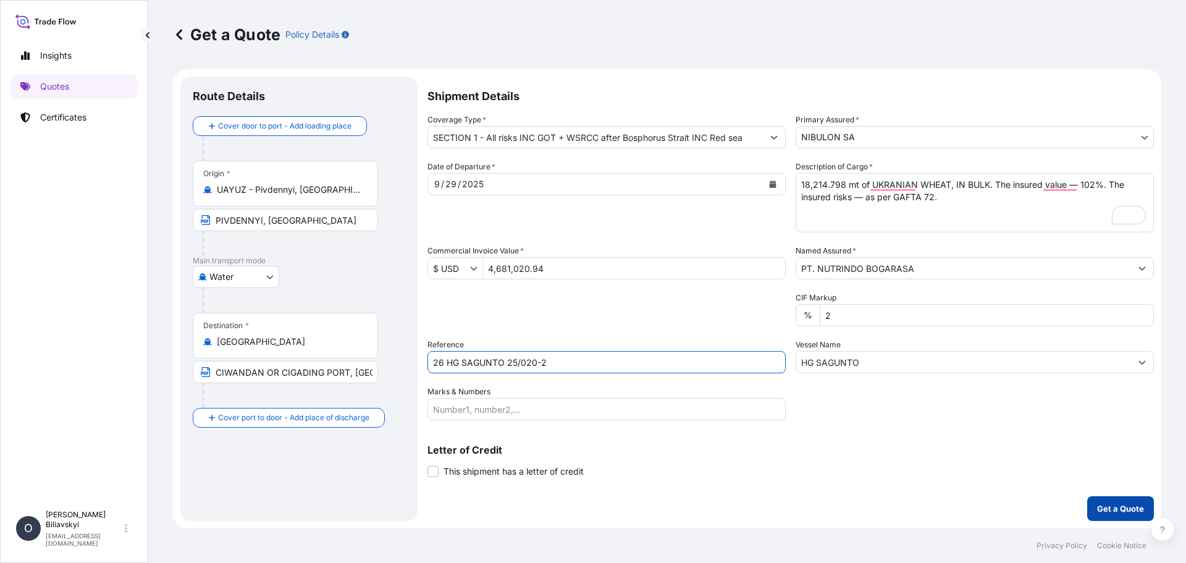
click at [1119, 505] on p "Get a Quote" at bounding box center [1120, 508] width 47 height 12
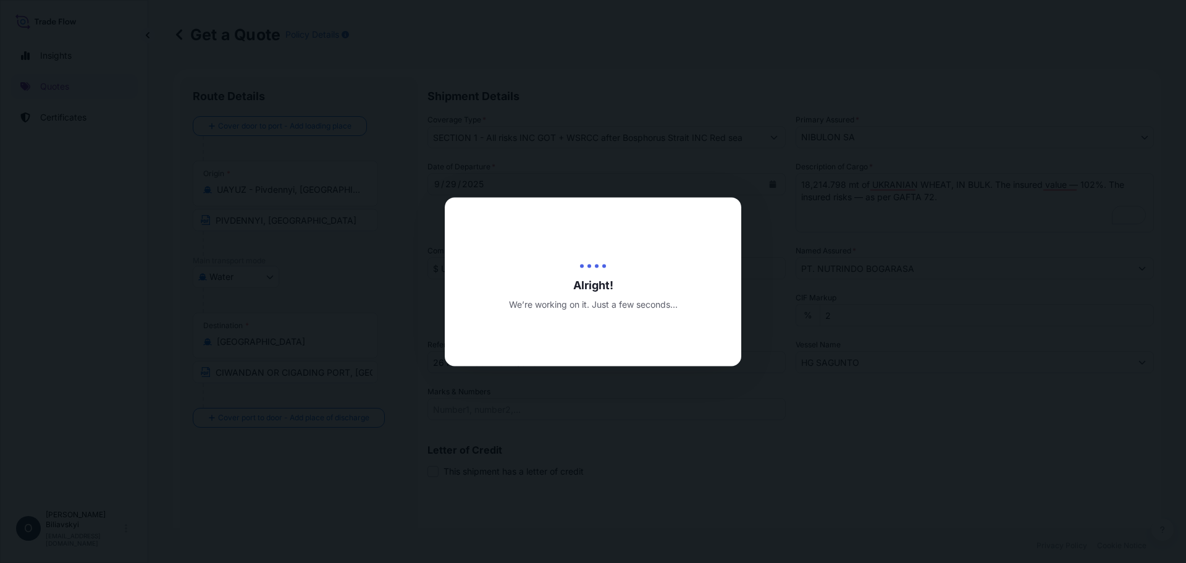
type input "[DATE]"
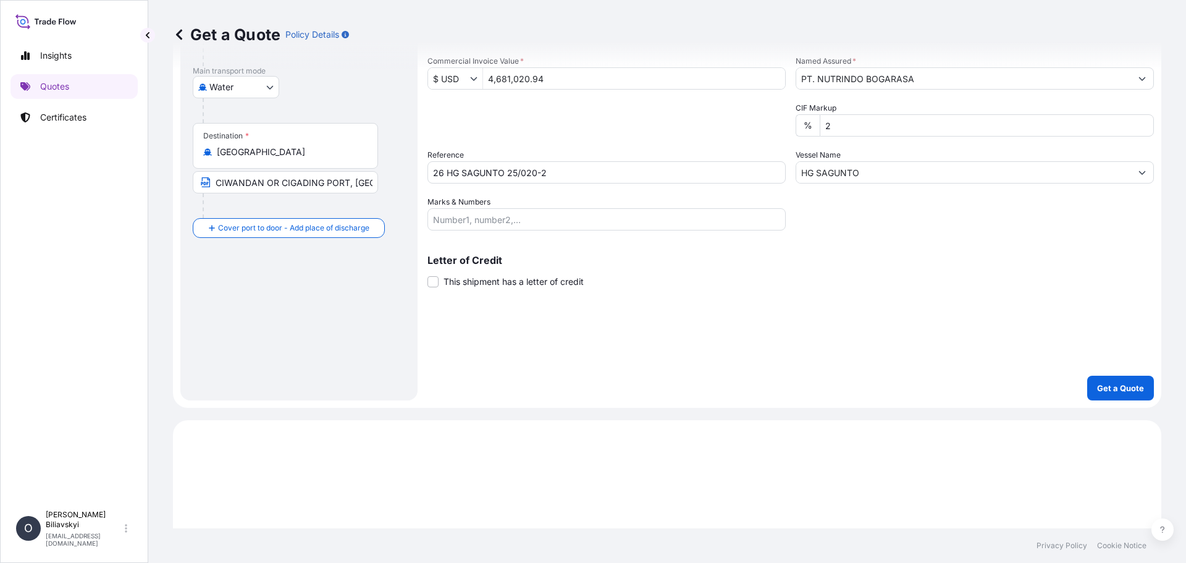
scroll to position [459, 0]
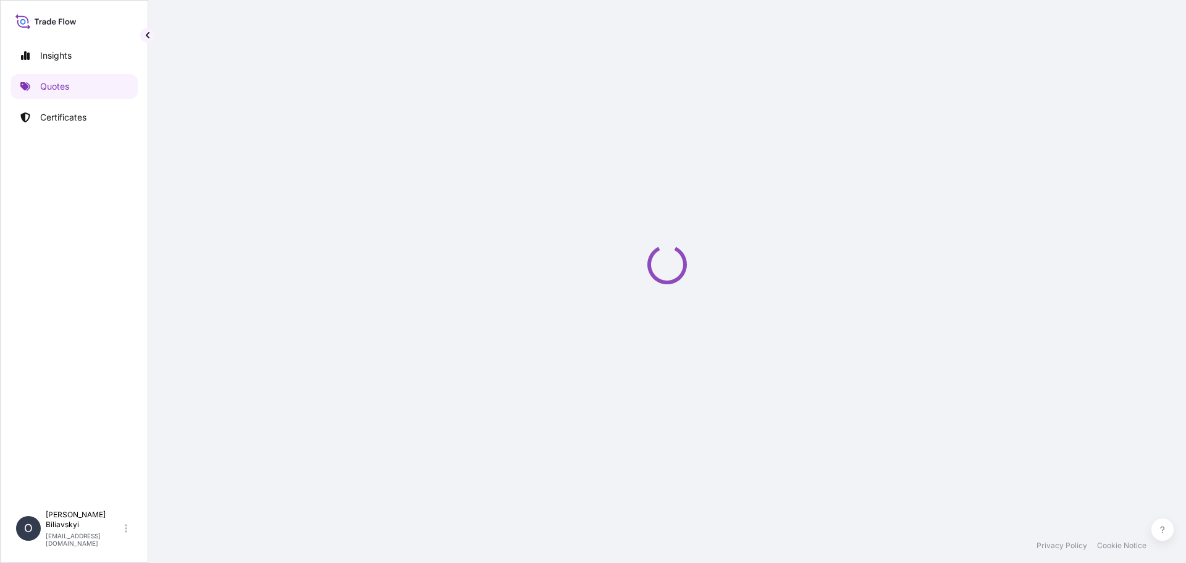
select select "Water"
select select "31538"
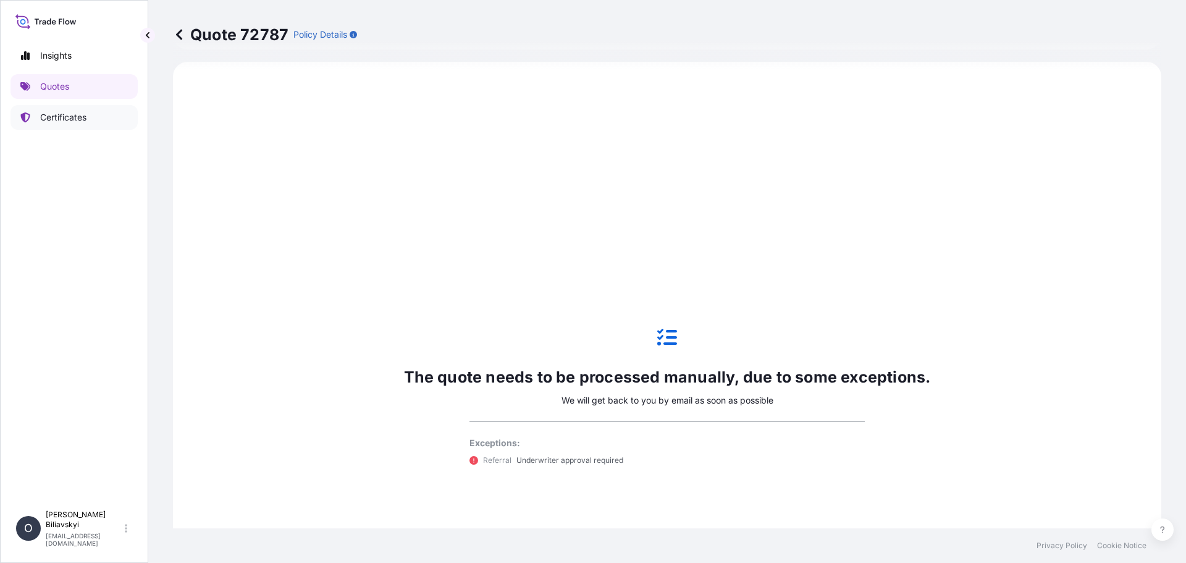
click at [51, 112] on p "Certificates" at bounding box center [63, 117] width 46 height 12
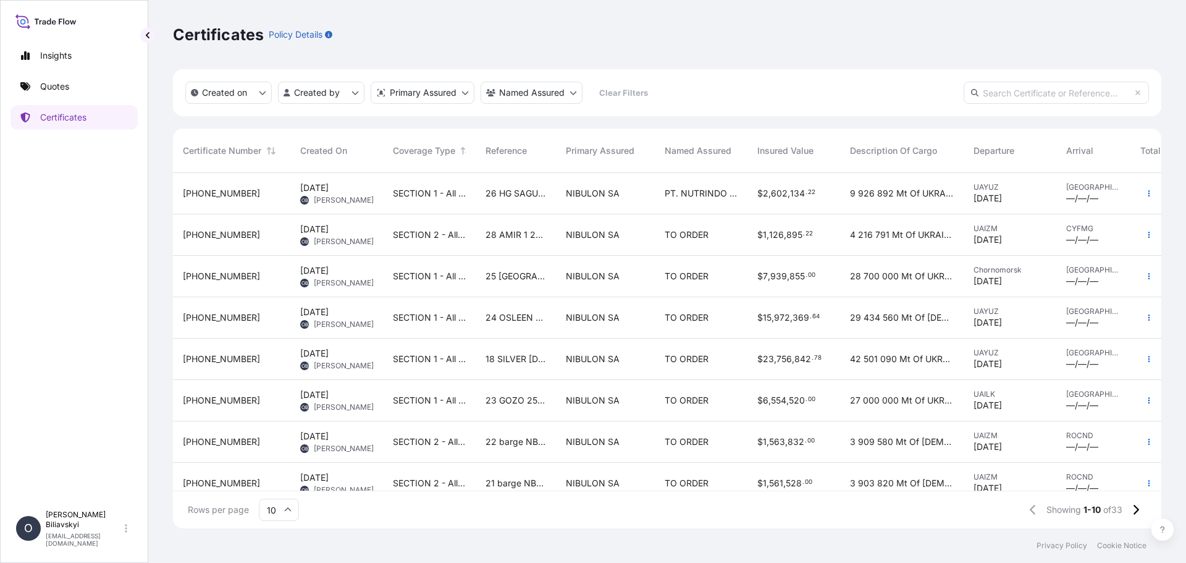
click at [523, 188] on span "26 HG SAGUNTO 25/020-1" at bounding box center [516, 193] width 61 height 12
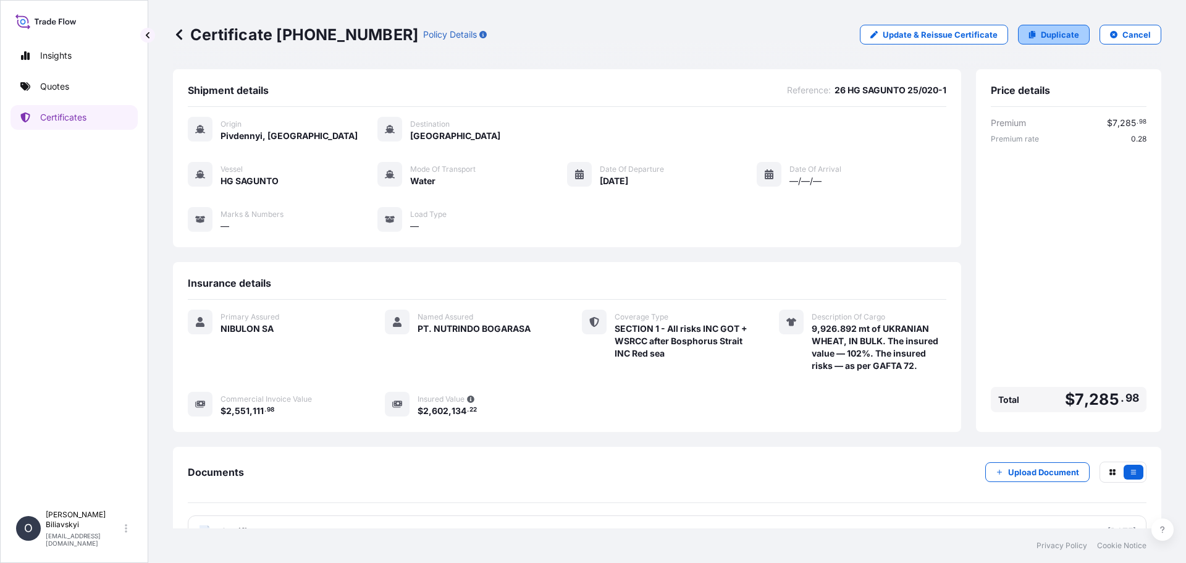
click at [1062, 37] on p "Duplicate" at bounding box center [1060, 34] width 38 height 12
select select "Water"
select select "31538"
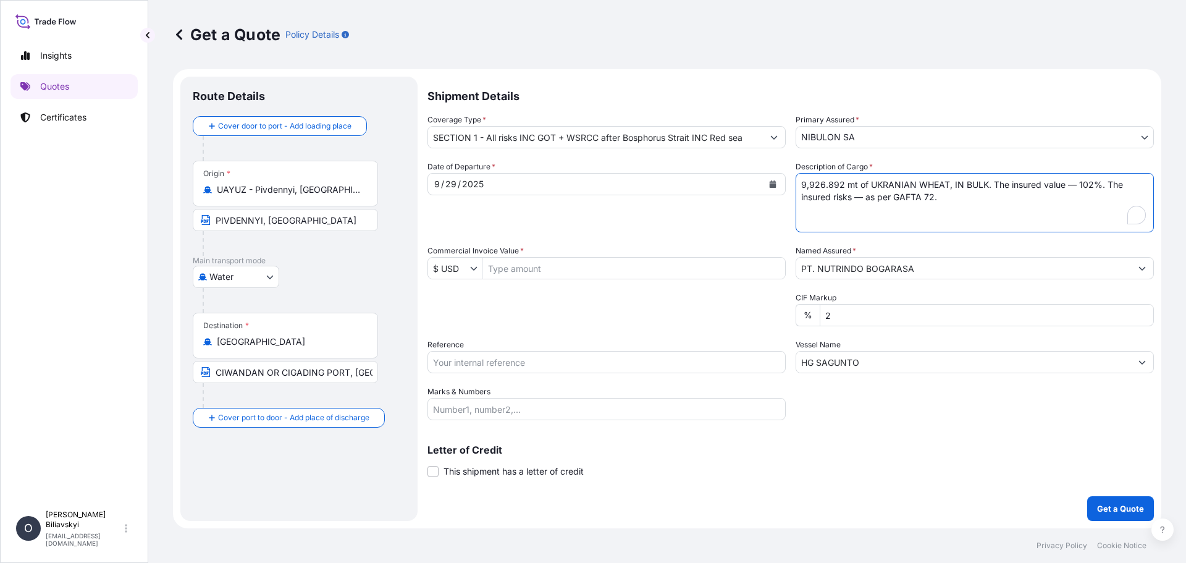
drag, startPoint x: 953, startPoint y: 195, endPoint x: 553, endPoint y: 142, distance: 403.3
click at [553, 142] on div "Shipment Details Coverage Type * SECTION 1 - All risks INC GOT + WSRCC after Bo…" at bounding box center [791, 299] width 727 height 444
paste textarea "12,600.000 mt of UKRANIAN WHEAT, IN BULK. The insured value — 102%. The insured…"
type textarea "12,600.000 mt of UKRANIAN WHEAT, IN BULK. The insured value — 102%. The insured…"
select select "Water"
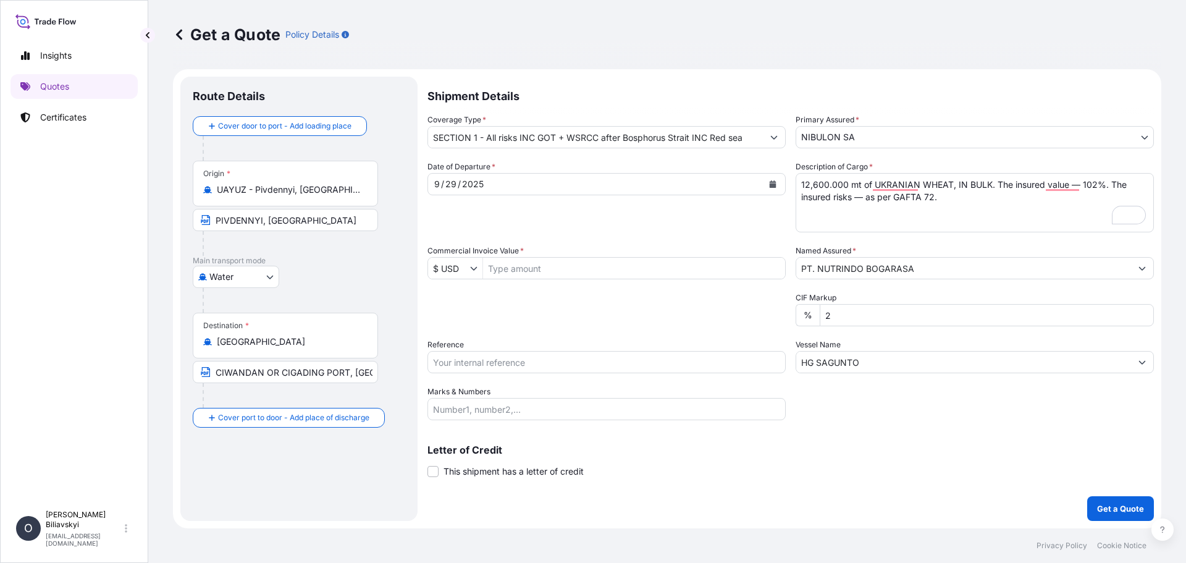
select select "31538"
click at [579, 275] on input "Commercial Invoice Value *" at bounding box center [634, 268] width 302 height 22
paste input "3,238,074.00"
type input "3,238,074"
click at [868, 313] on input "2" at bounding box center [987, 315] width 334 height 22
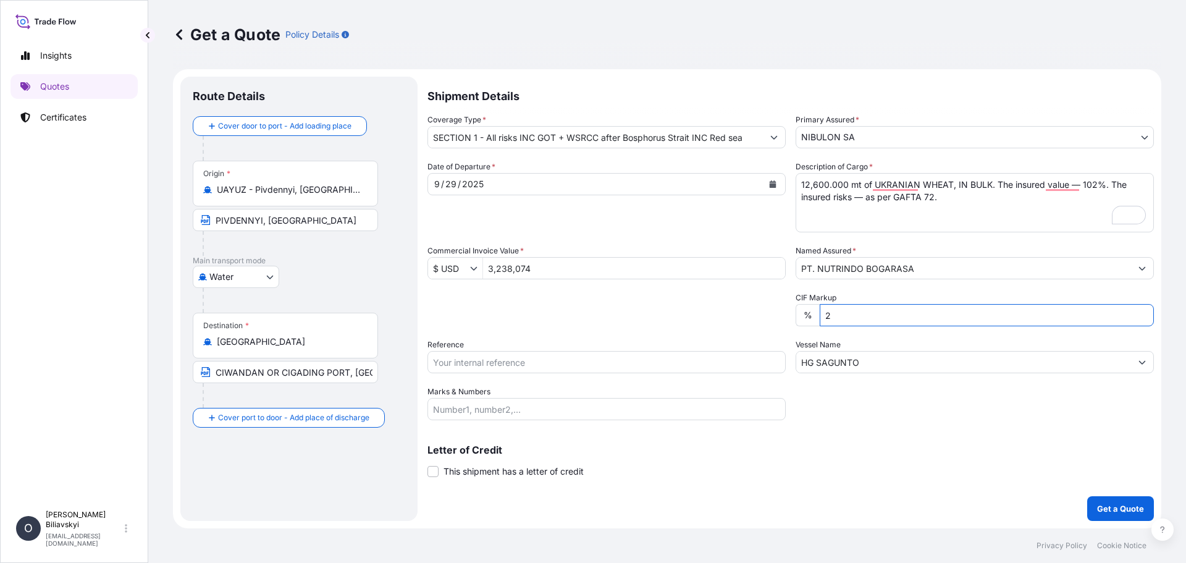
drag, startPoint x: 581, startPoint y: 363, endPoint x: 581, endPoint y: 373, distance: 9.3
click at [581, 363] on input "Reference" at bounding box center [607, 362] width 358 height 22
paste input "26 HG SAGUNTO 25/020-3"
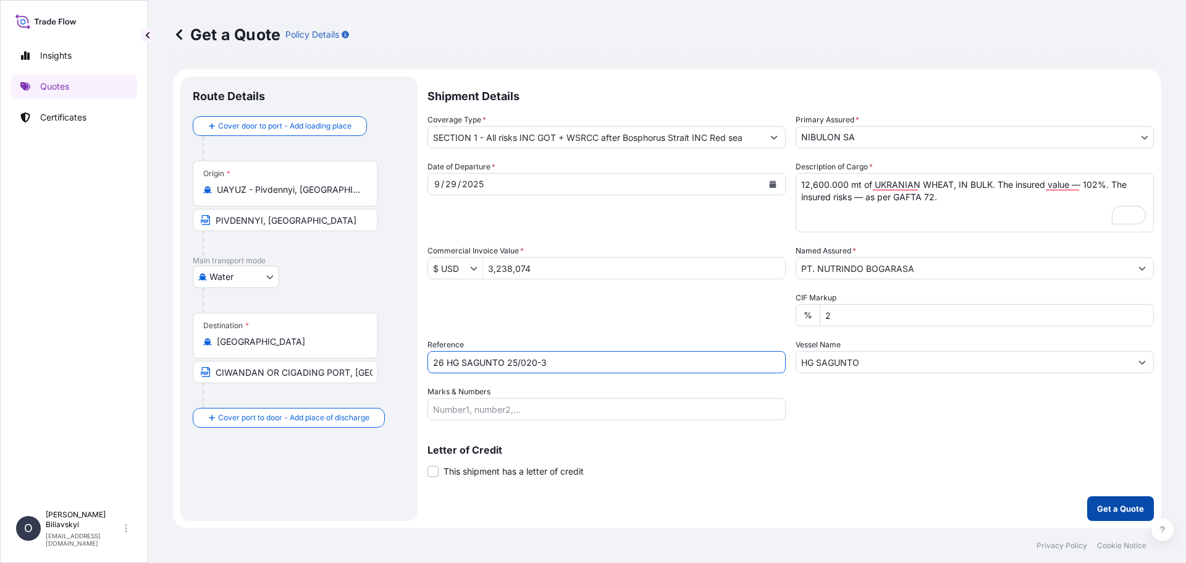
type input "26 HG SAGUNTO 25/020-3"
click at [1131, 508] on p "Get a Quote" at bounding box center [1120, 508] width 47 height 12
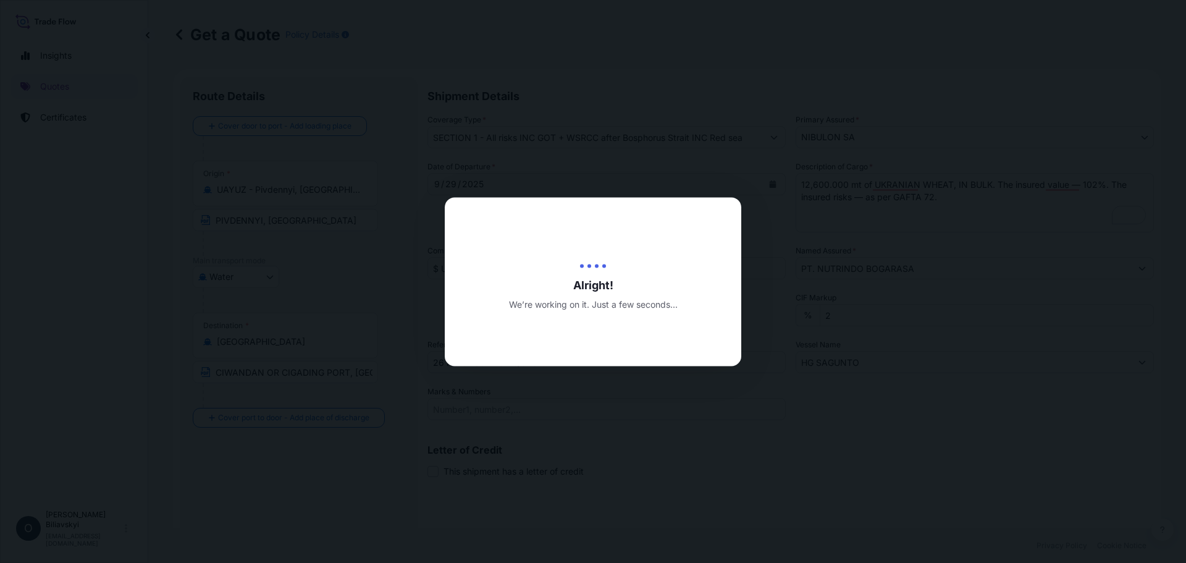
type input "[DATE]"
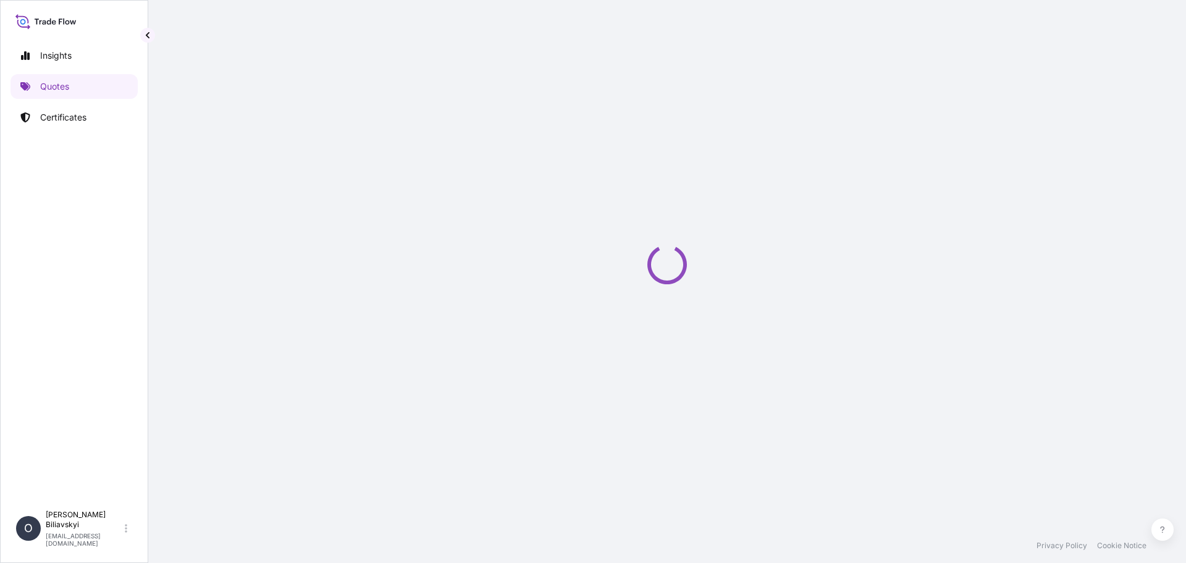
select select "Water"
select select "31538"
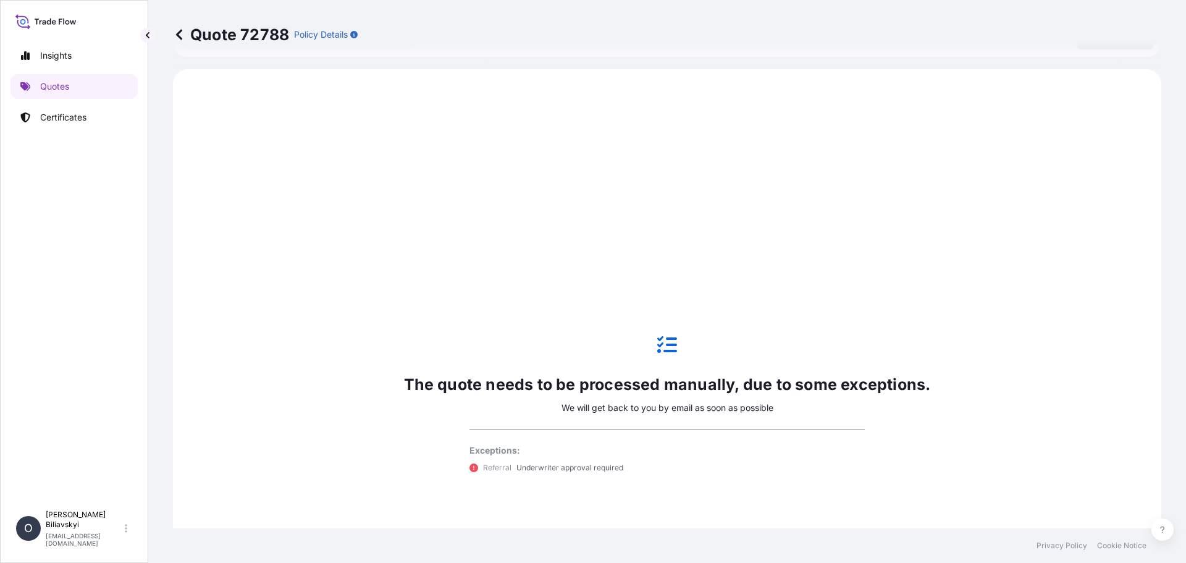
scroll to position [470, 0]
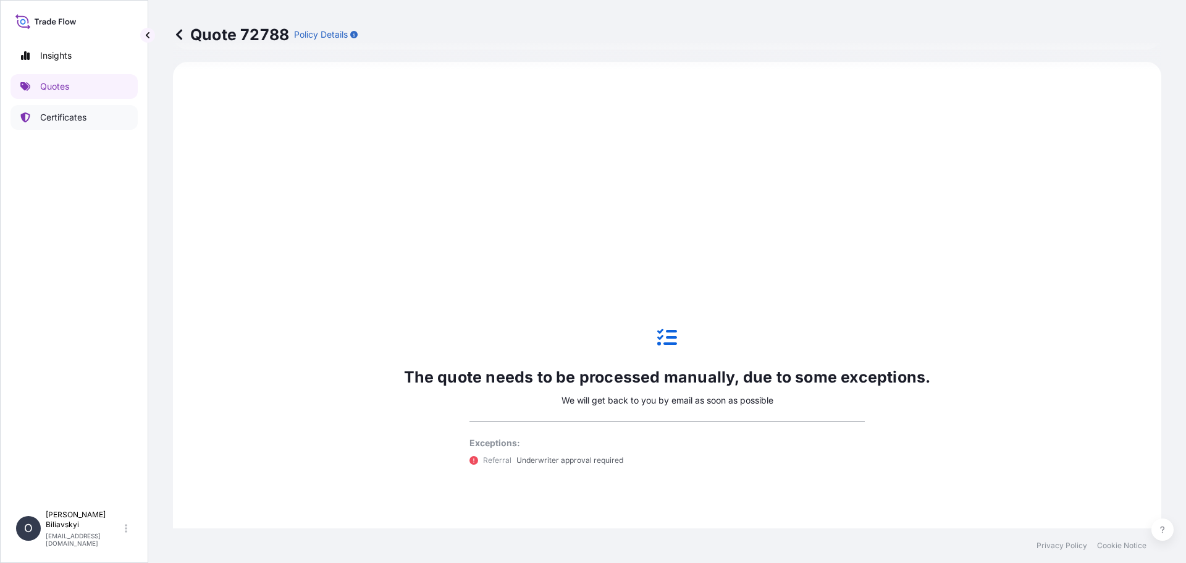
click at [80, 113] on p "Certificates" at bounding box center [63, 117] width 46 height 12
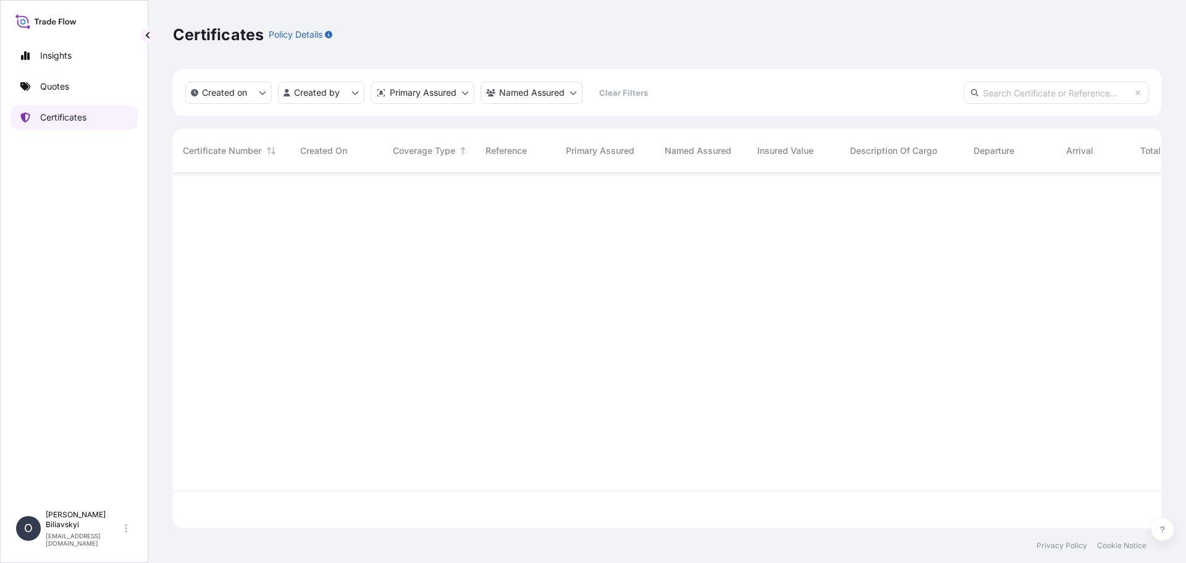
scroll to position [353, 979]
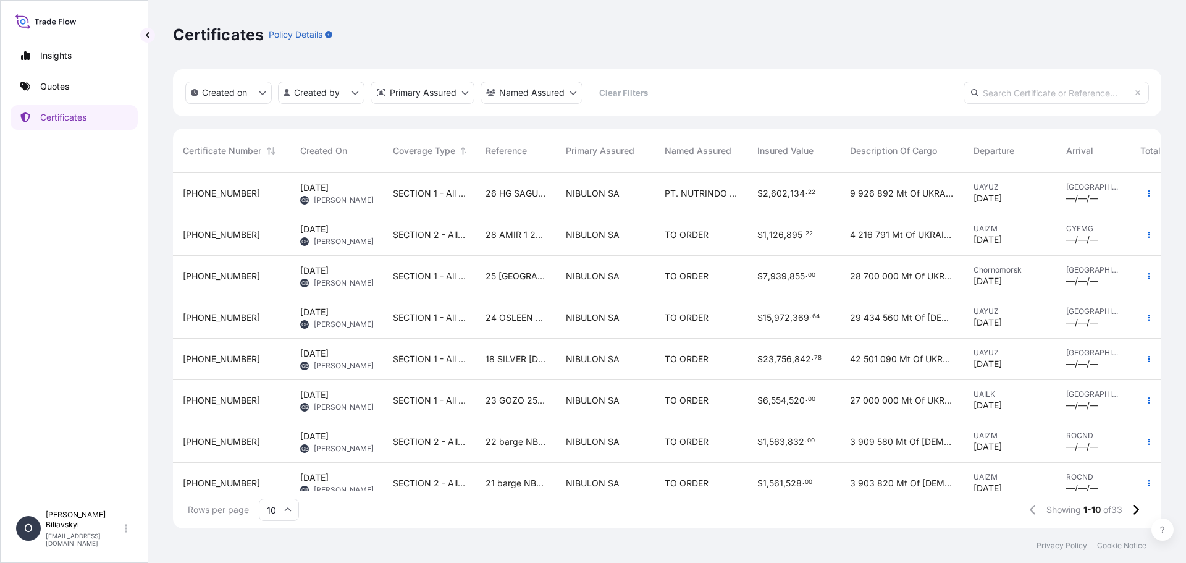
click at [439, 194] on span "SECTION 1 - All risks INC GOT + WSRCC after Bosphorus Strait INC Red sea" at bounding box center [429, 193] width 73 height 12
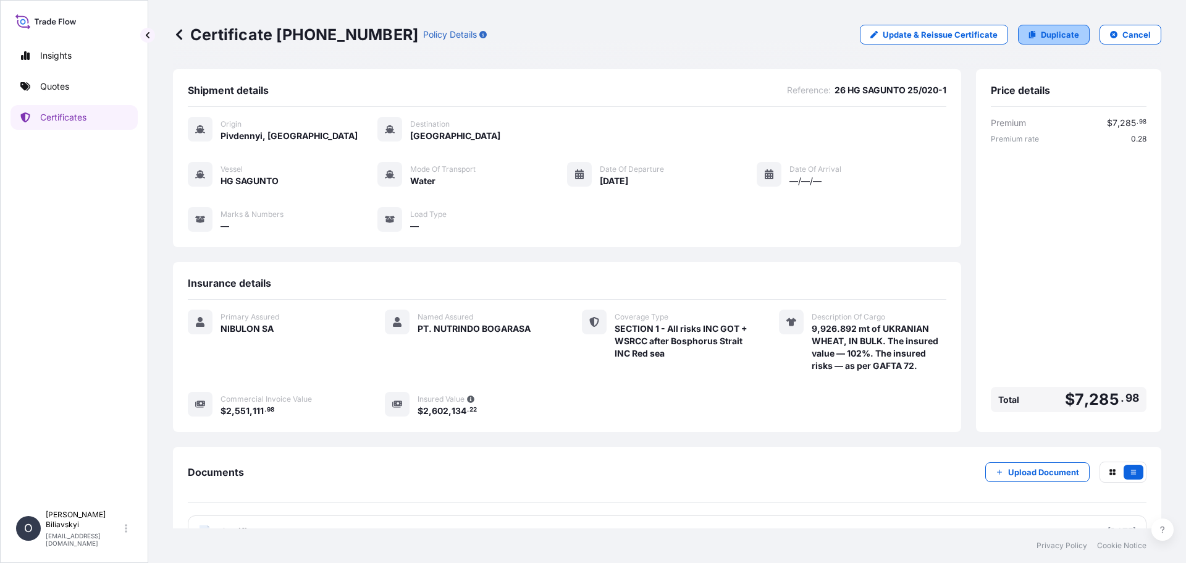
click at [1042, 38] on p "Duplicate" at bounding box center [1060, 34] width 38 height 12
select select "Water"
select select "31538"
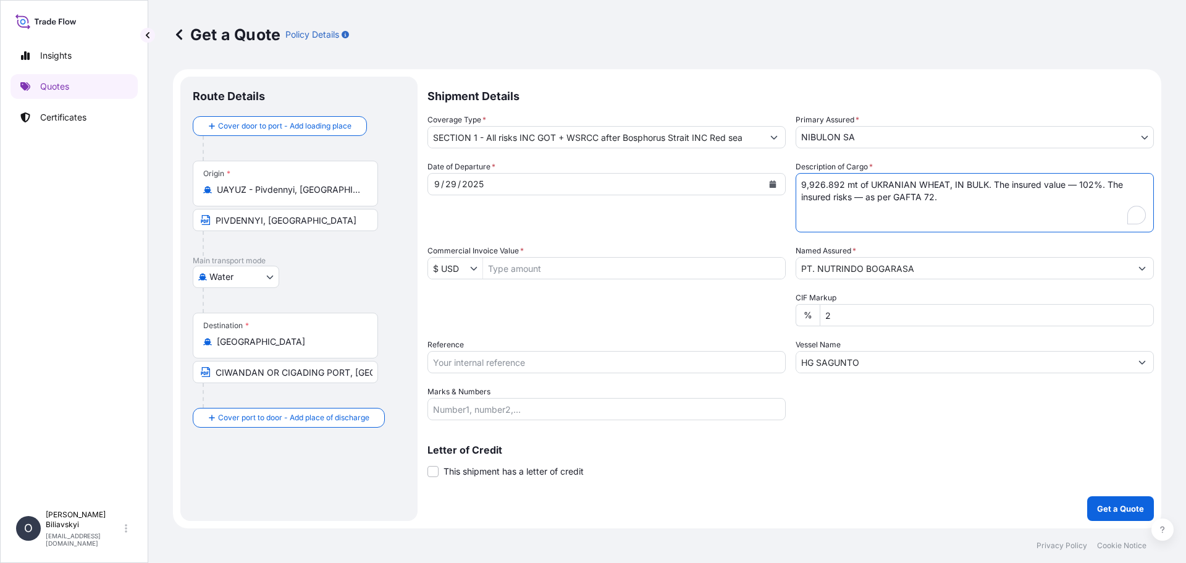
drag, startPoint x: 958, startPoint y: 203, endPoint x: 641, endPoint y: 158, distance: 320.3
click at [641, 158] on div "Shipment Details Coverage Type * SECTION 1 - All risks INC GOT + WSRCC after Bo…" at bounding box center [791, 299] width 727 height 444
paste textarea "10,452.853 mt of UKRANIAN WHEAT, IN BULK. The insured value — 102%. The insured…"
type textarea "10,452.853 mt of UKRANIAN WHEAT, IN BULK. The insured value — 102%. The insured…"
click at [570, 264] on input "Commercial Invoice Value *" at bounding box center [634, 268] width 302 height 22
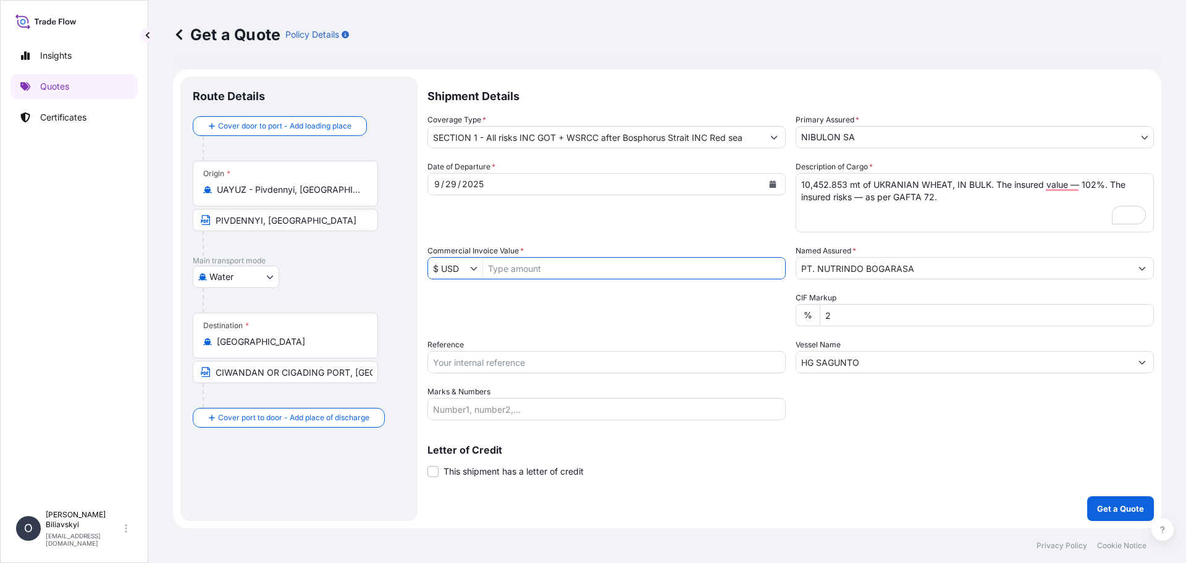
paste input "2,686,278.69"
type input "2,686,278.69"
click at [580, 360] on input "Reference" at bounding box center [607, 362] width 358 height 22
paste input "26 HG SAGUNTO 25/020-4"
type input "26 HG SAGUNTO 25/020-4"
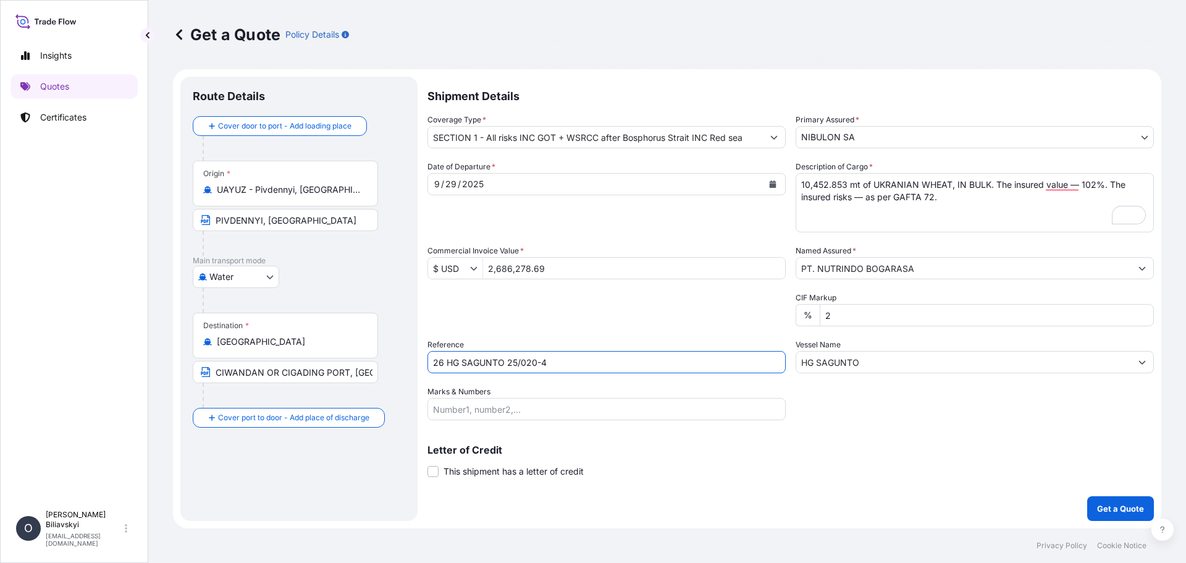
click at [954, 200] on textarea "9,926.892 mt of UKRANIAN WHEAT, IN BULK. The insured value — 102%. The insured …" at bounding box center [975, 202] width 358 height 59
click at [882, 494] on div "Shipment Details Coverage Type * SECTION 1 - All risks INC GOT + WSRCC after Bo…" at bounding box center [791, 299] width 727 height 444
click at [1106, 510] on p "Get a Quote" at bounding box center [1120, 508] width 47 height 12
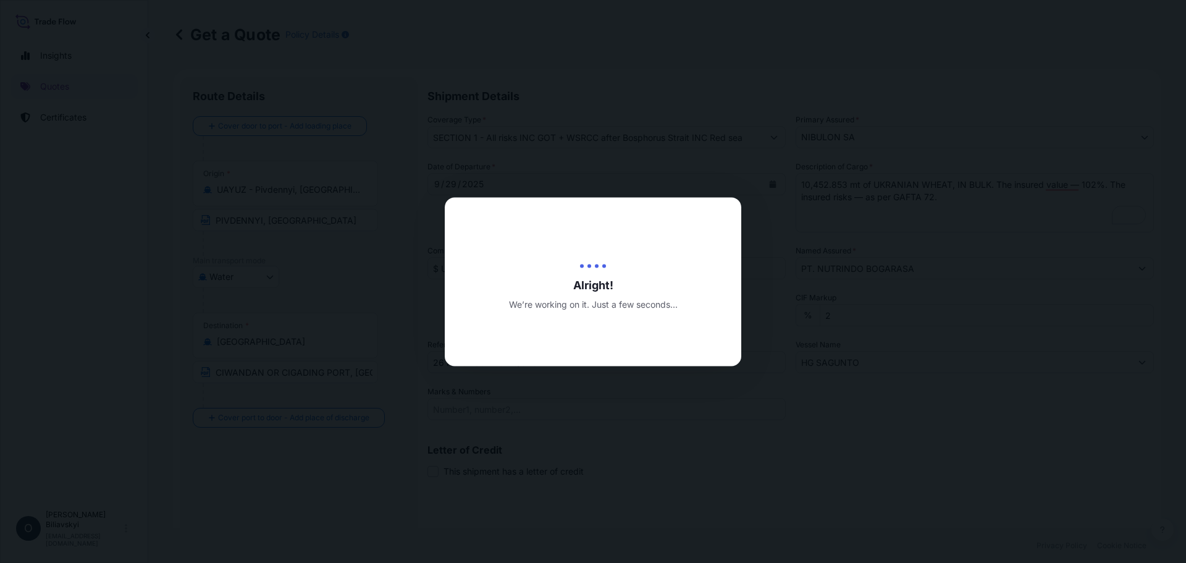
type input "[DATE]"
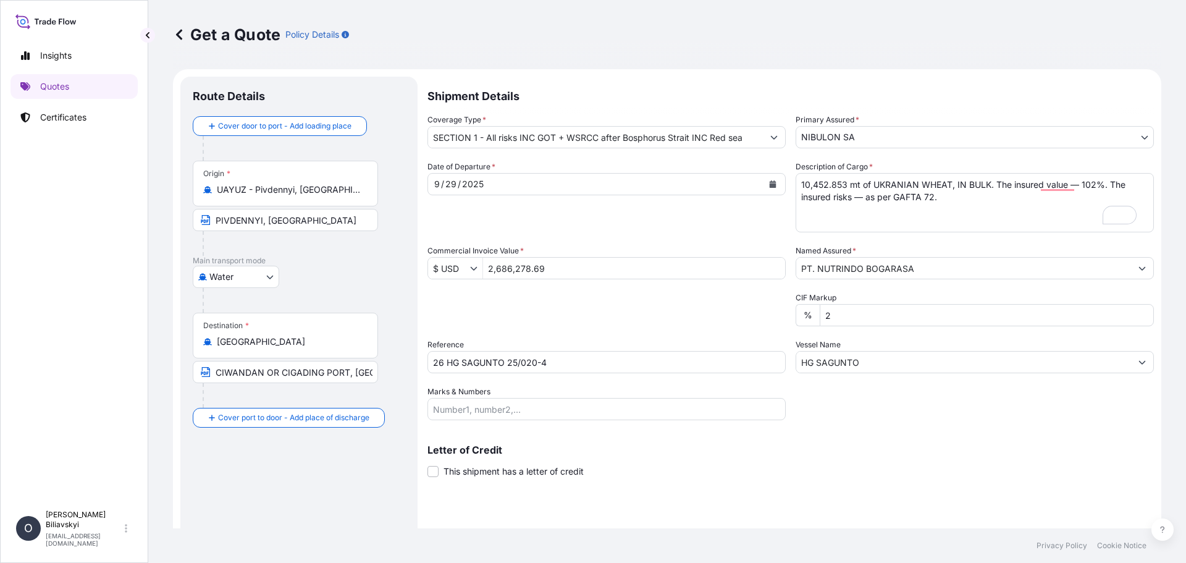
scroll to position [459, 0]
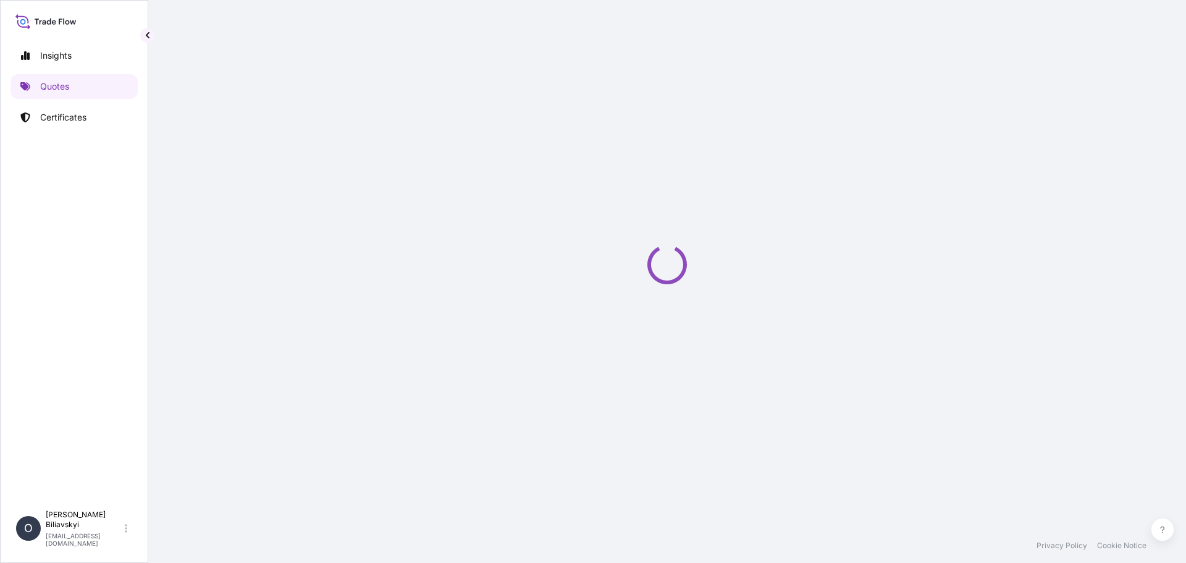
select select "Water"
select select "31538"
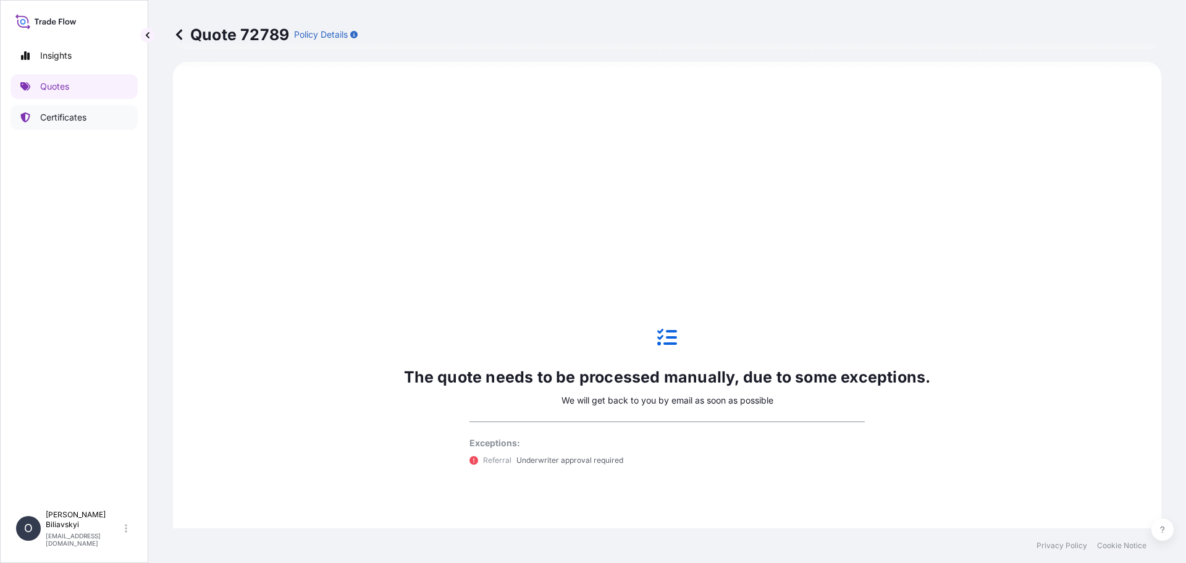
click at [49, 108] on link "Certificates" at bounding box center [74, 117] width 127 height 25
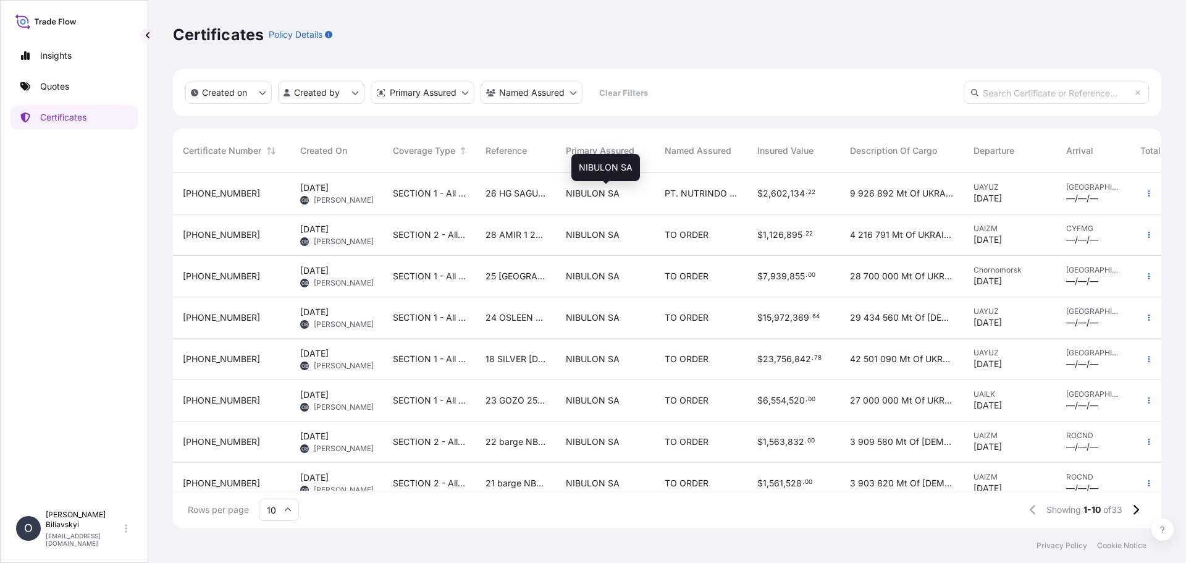
click at [597, 198] on span "NIBULON SA" at bounding box center [593, 193] width 54 height 12
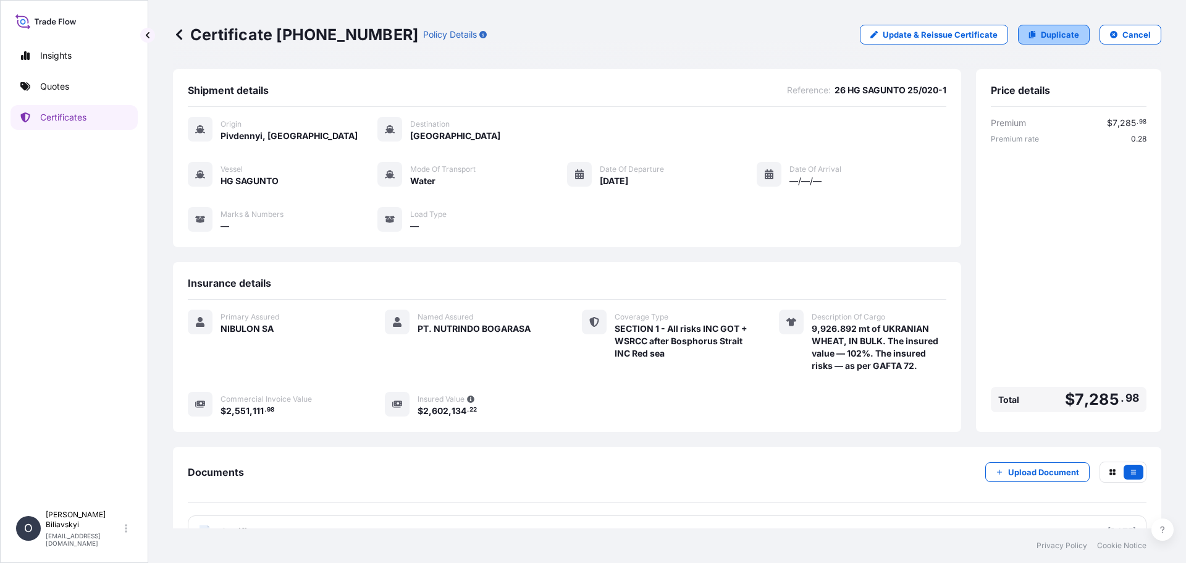
click at [1058, 38] on p "Duplicate" at bounding box center [1060, 34] width 38 height 12
select select "Water"
select select "31538"
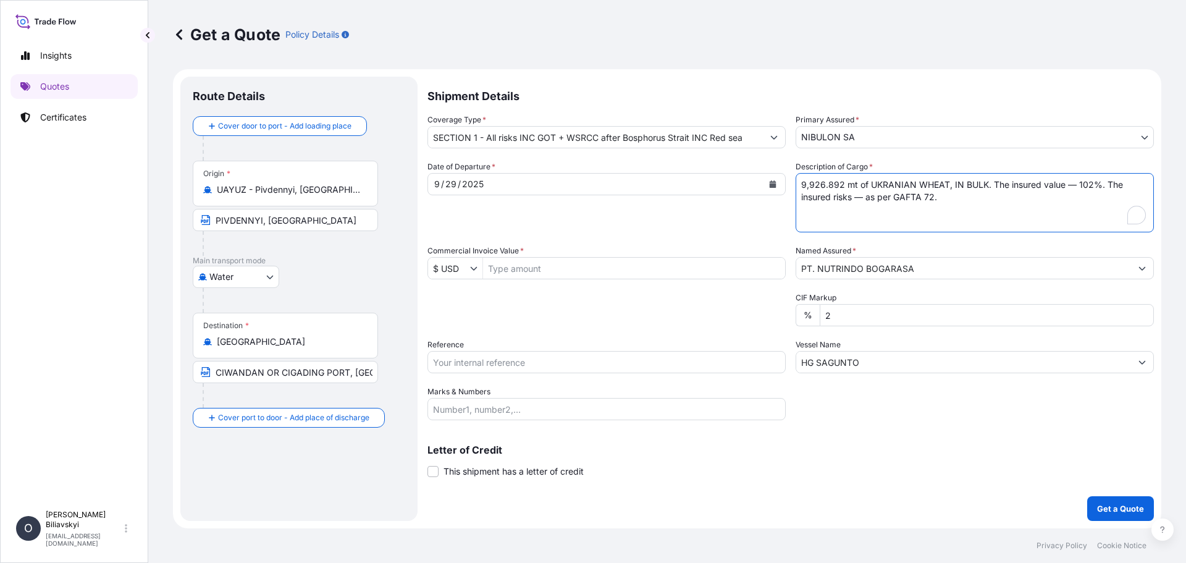
drag, startPoint x: 981, startPoint y: 208, endPoint x: 590, endPoint y: 123, distance: 400.2
click at [590, 123] on div "Shipment Details Coverage Type * SECTION 1 - All risks INC GOT + WSRCC after Bo…" at bounding box center [791, 299] width 727 height 444
paste textarea "10,351.457 mt of UKRANIAN WHEAT, IN BULK. The insured value — 102%. The insured…"
type textarea "10,351.457 mt of UKRANIAN WHEAT, IN BULK. The insured value — 102%. The insured…"
click at [607, 275] on input "Commercial Invoice Value *" at bounding box center [634, 268] width 302 height 22
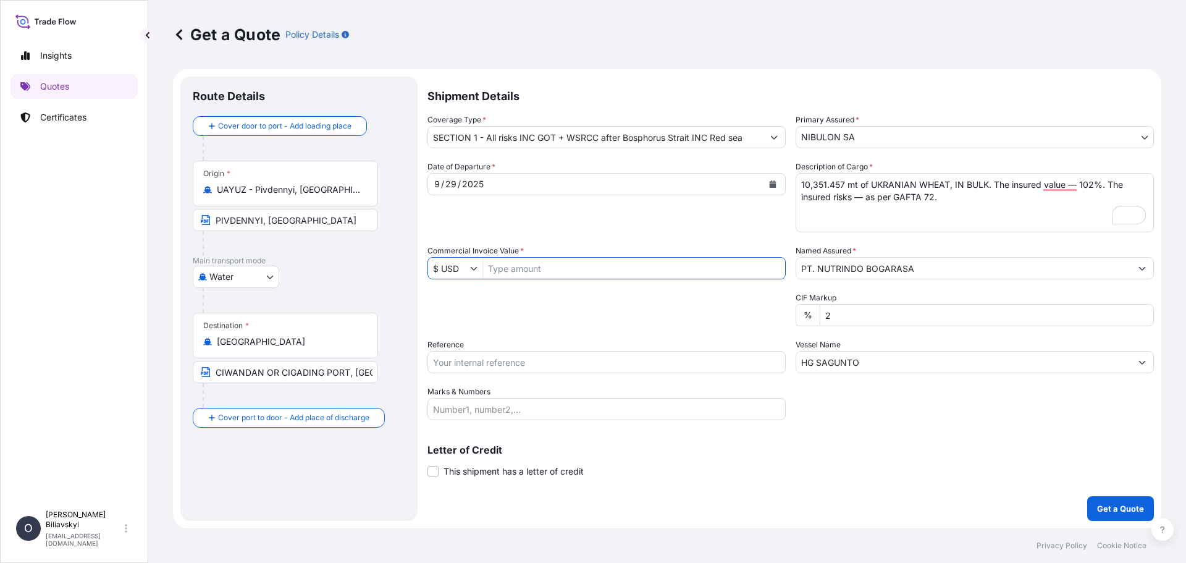
paste input "2,660,220.93"
type input "2,660,220.93"
click at [486, 359] on input "Reference" at bounding box center [607, 362] width 358 height 22
paste input "26 HG SAGUNTO 25/020-5"
type input "26 HG SAGUNTO 25/020-5"
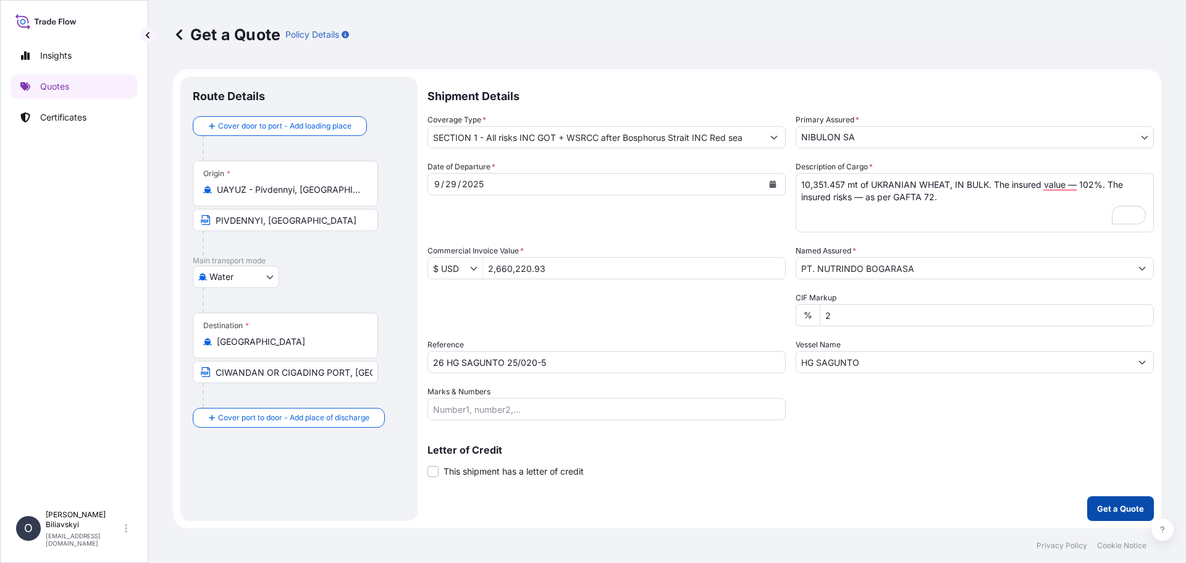
click at [1128, 507] on p "Get a Quote" at bounding box center [1120, 508] width 47 height 12
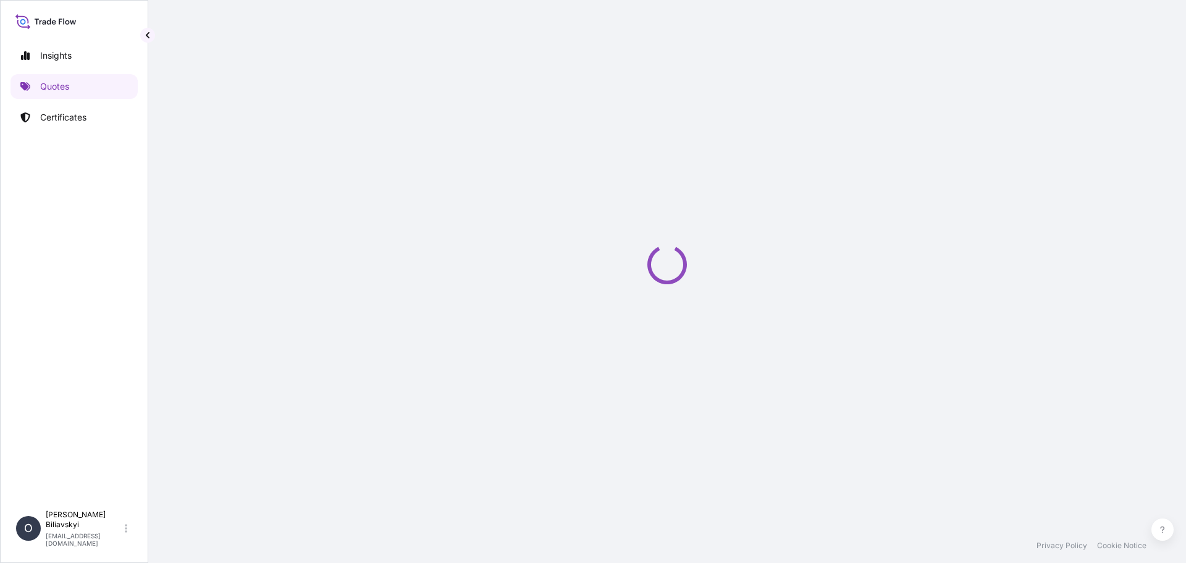
select select "Water"
select select "31538"
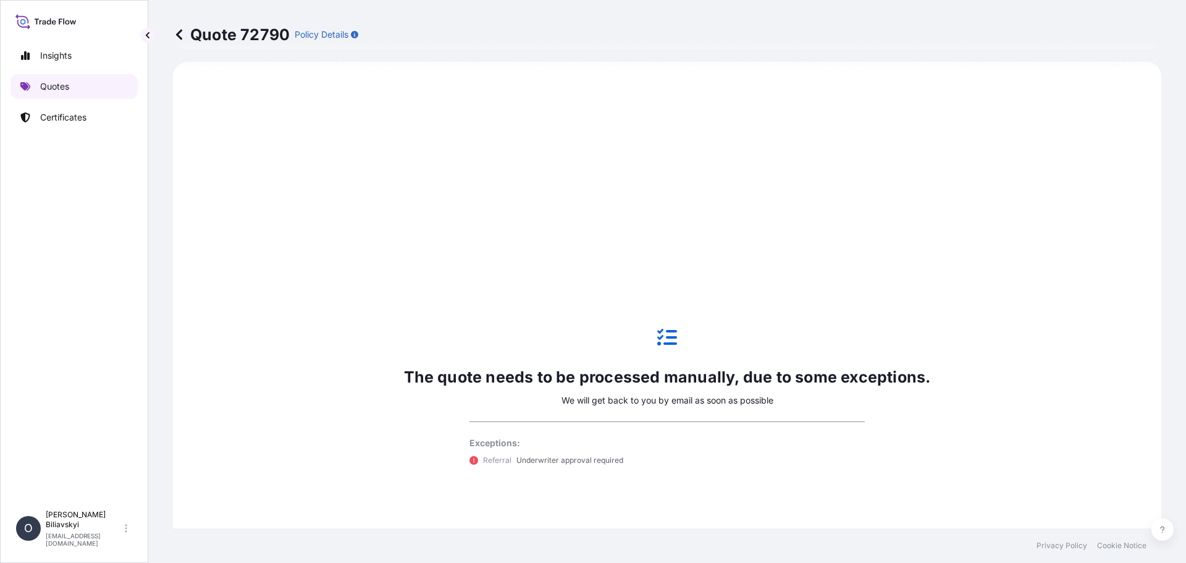
click at [33, 83] on link "Quotes" at bounding box center [74, 86] width 127 height 25
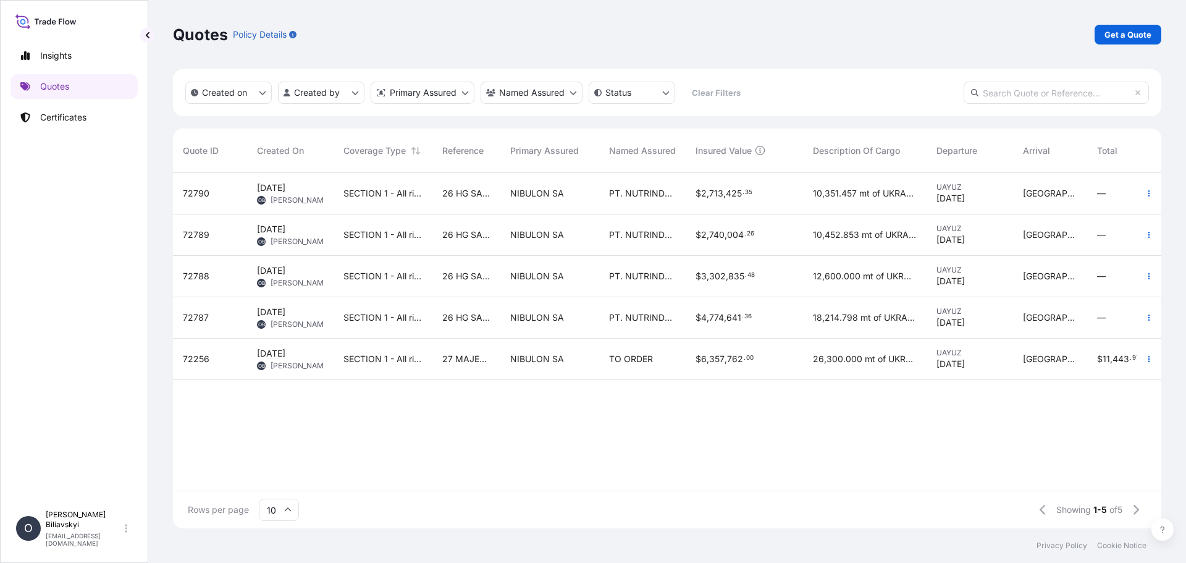
click at [646, 367] on div "TO ORDER" at bounding box center [642, 359] width 87 height 41
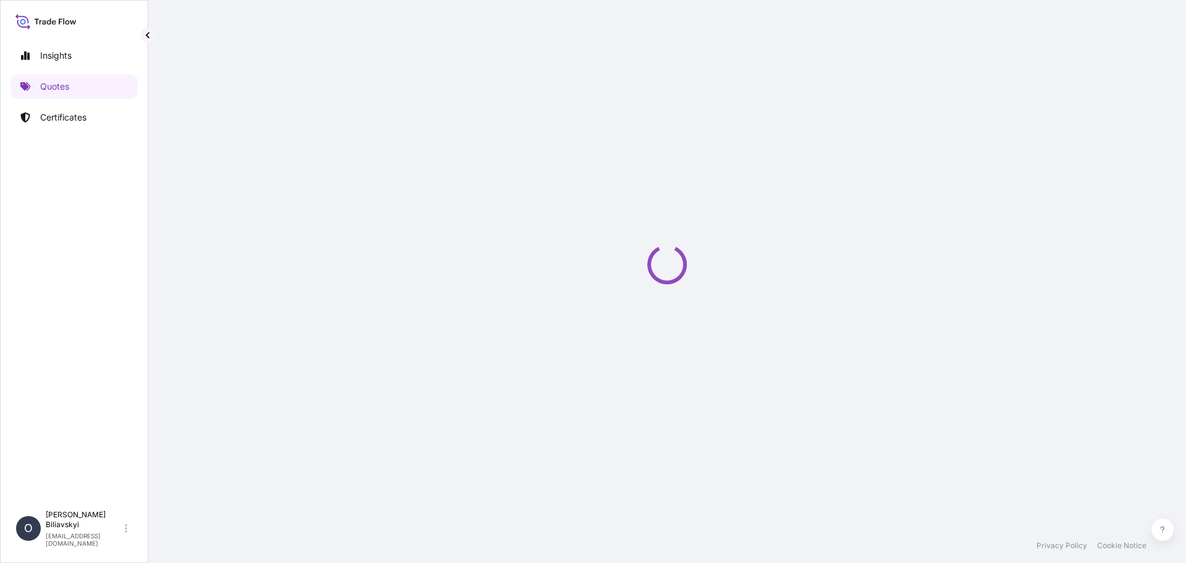
select select "Water"
select select "31538"
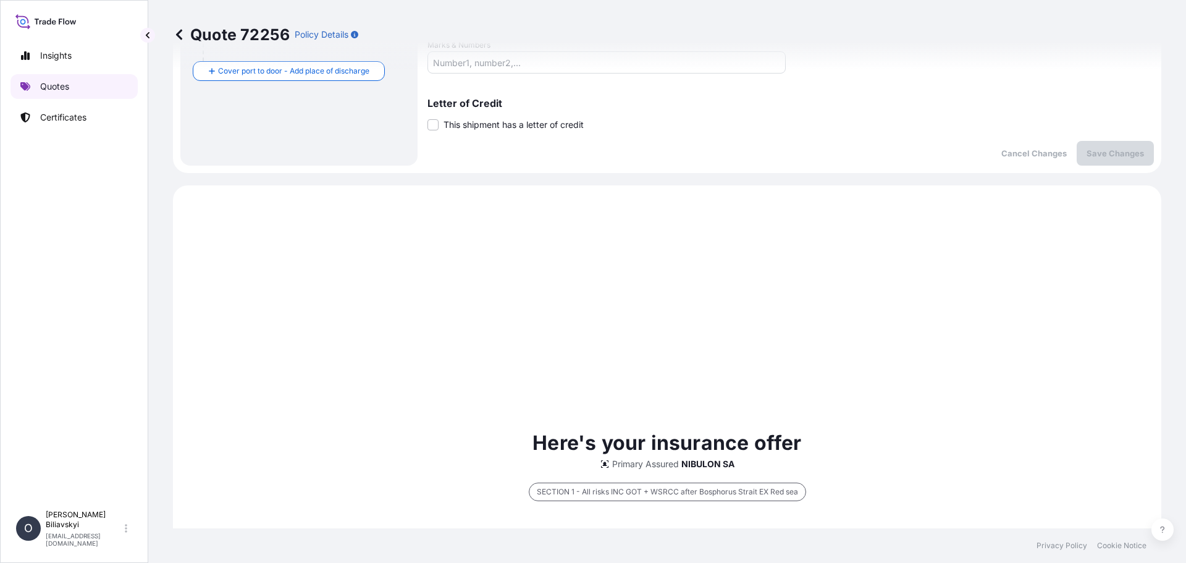
click at [78, 90] on link "Quotes" at bounding box center [74, 86] width 127 height 25
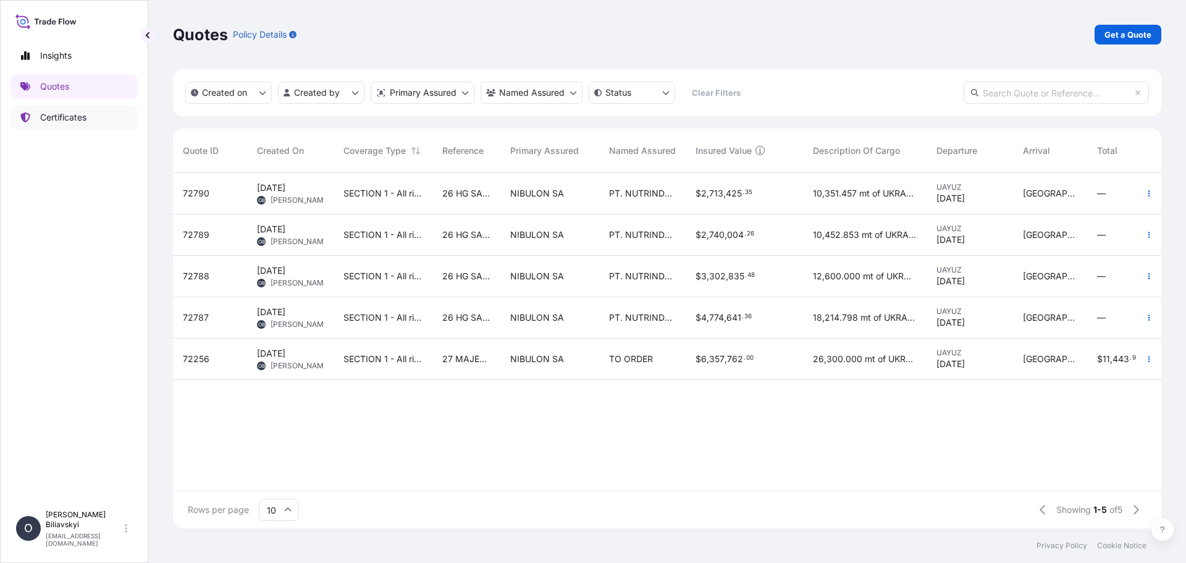
click at [67, 121] on p "Certificates" at bounding box center [63, 117] width 46 height 12
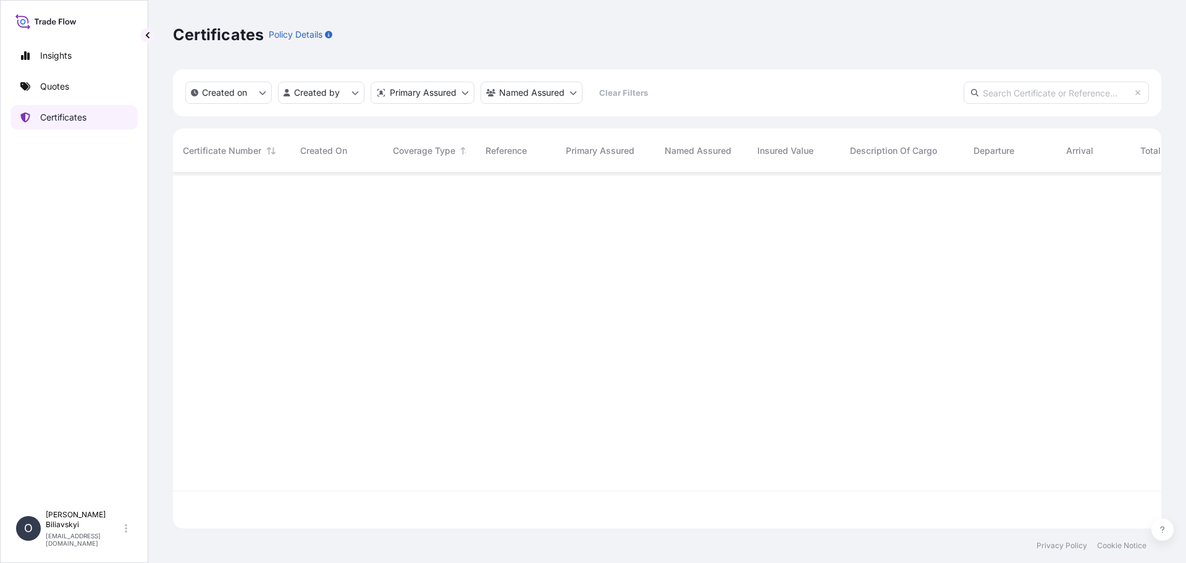
scroll to position [353, 979]
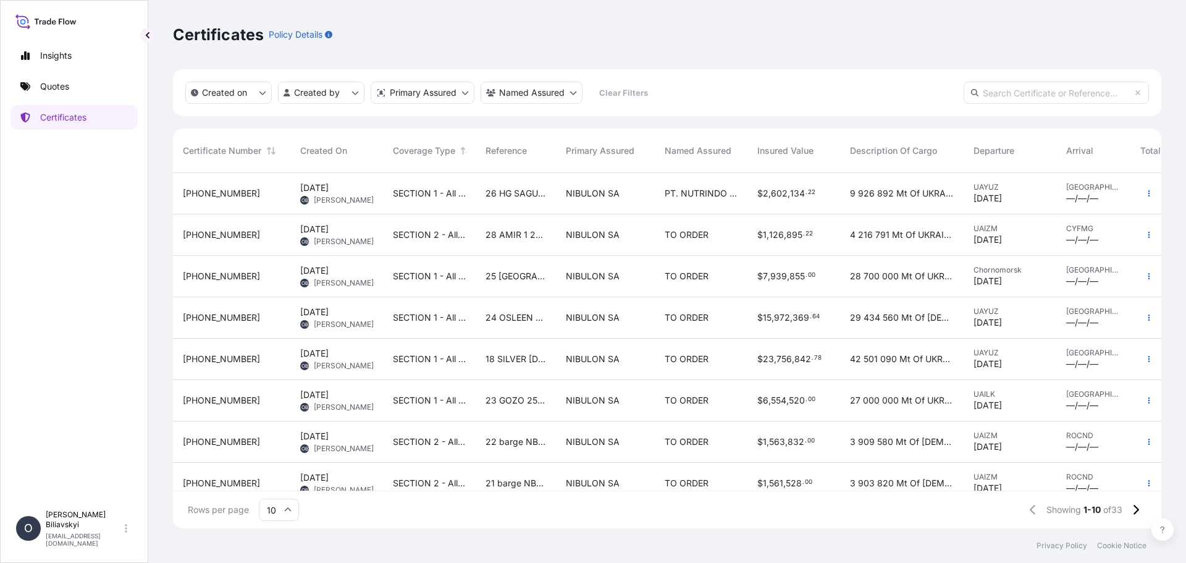
click at [509, 243] on div "28 AMIR 1 25/024" at bounding box center [516, 234] width 80 height 41
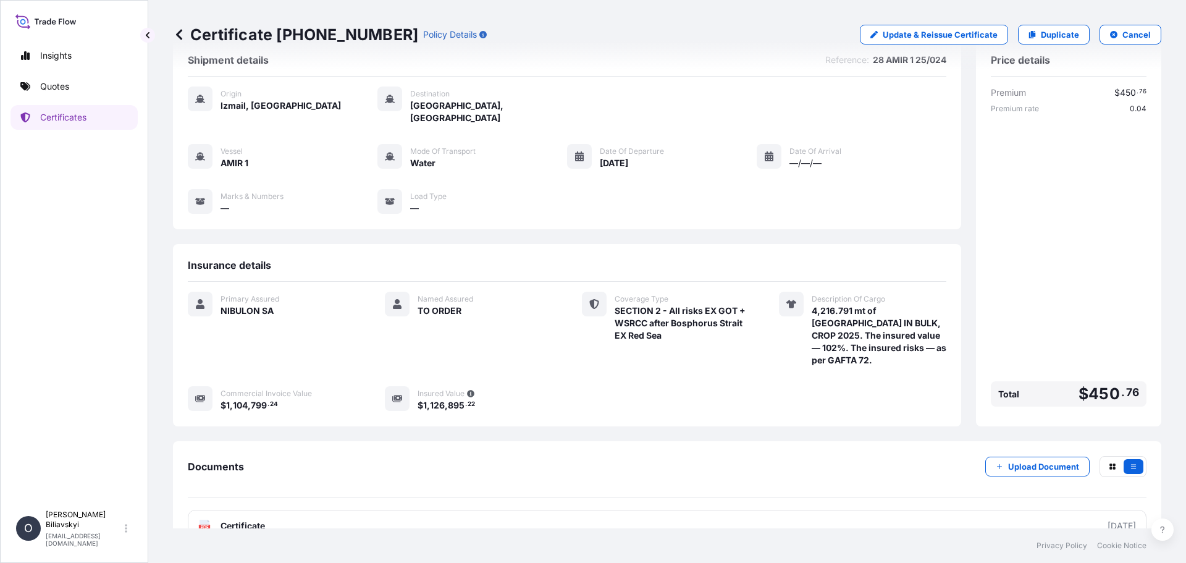
scroll to position [46, 0]
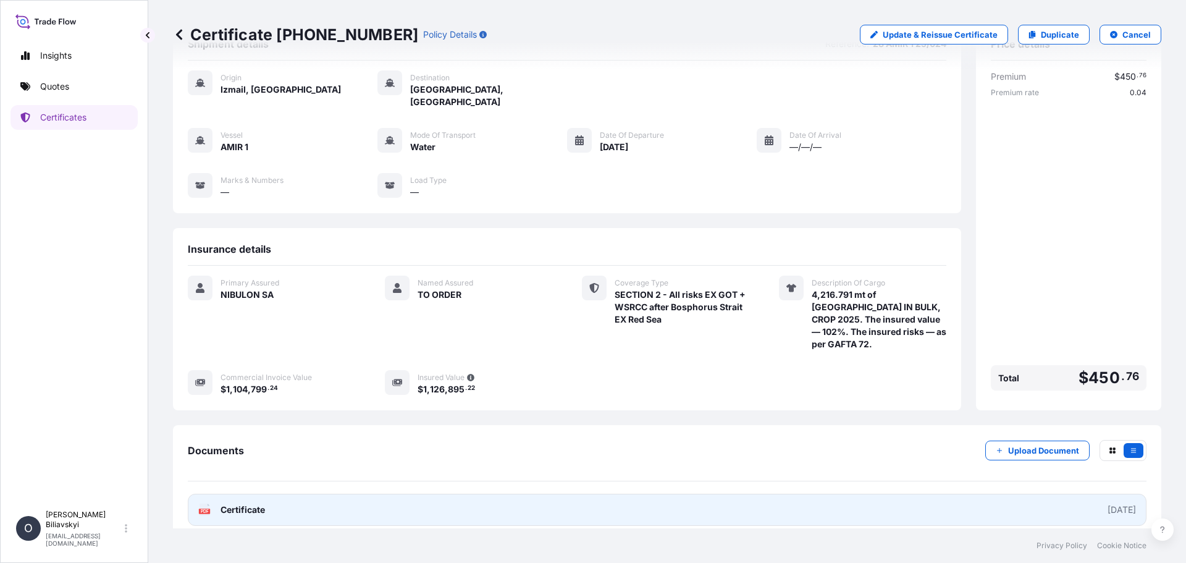
click at [354, 494] on link "PDF Certificate [DATE]" at bounding box center [667, 510] width 959 height 32
